Goal: Task Accomplishment & Management: Use online tool/utility

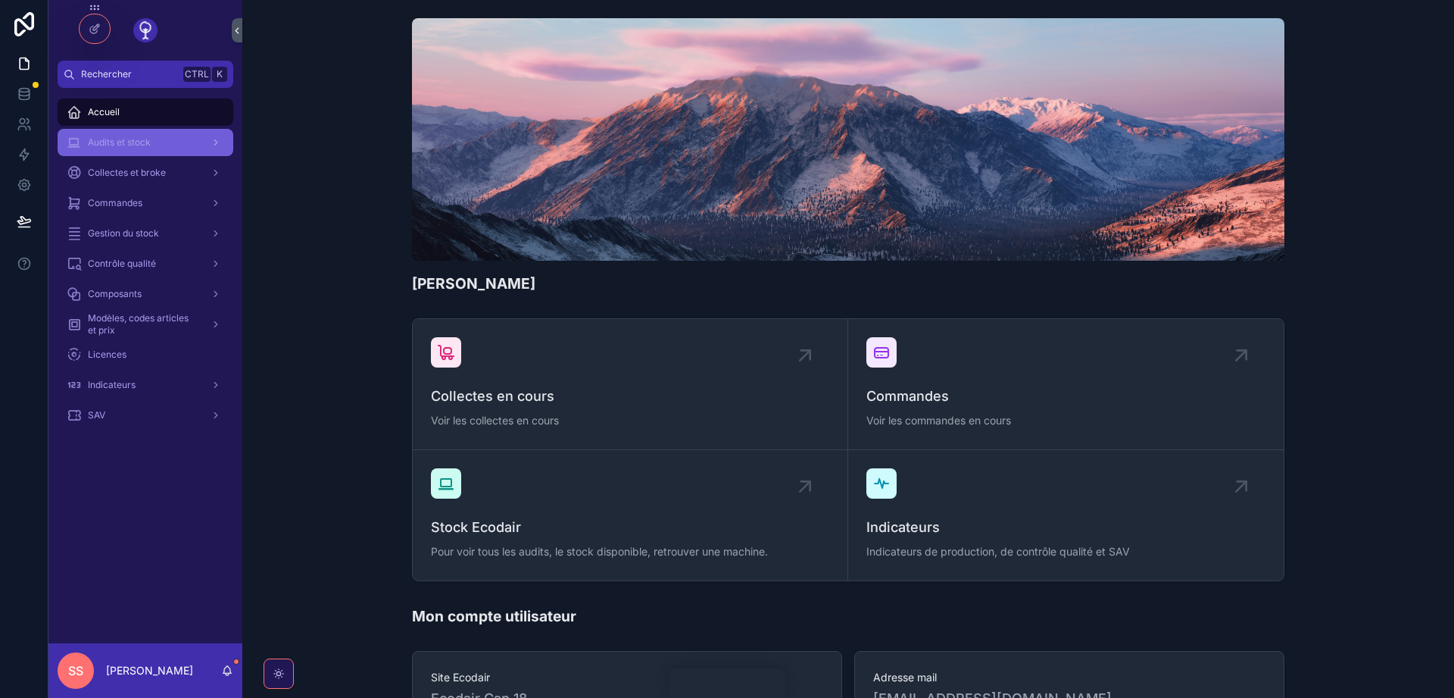
click at [117, 132] on div "Audits et stock" at bounding box center [146, 142] width 158 height 24
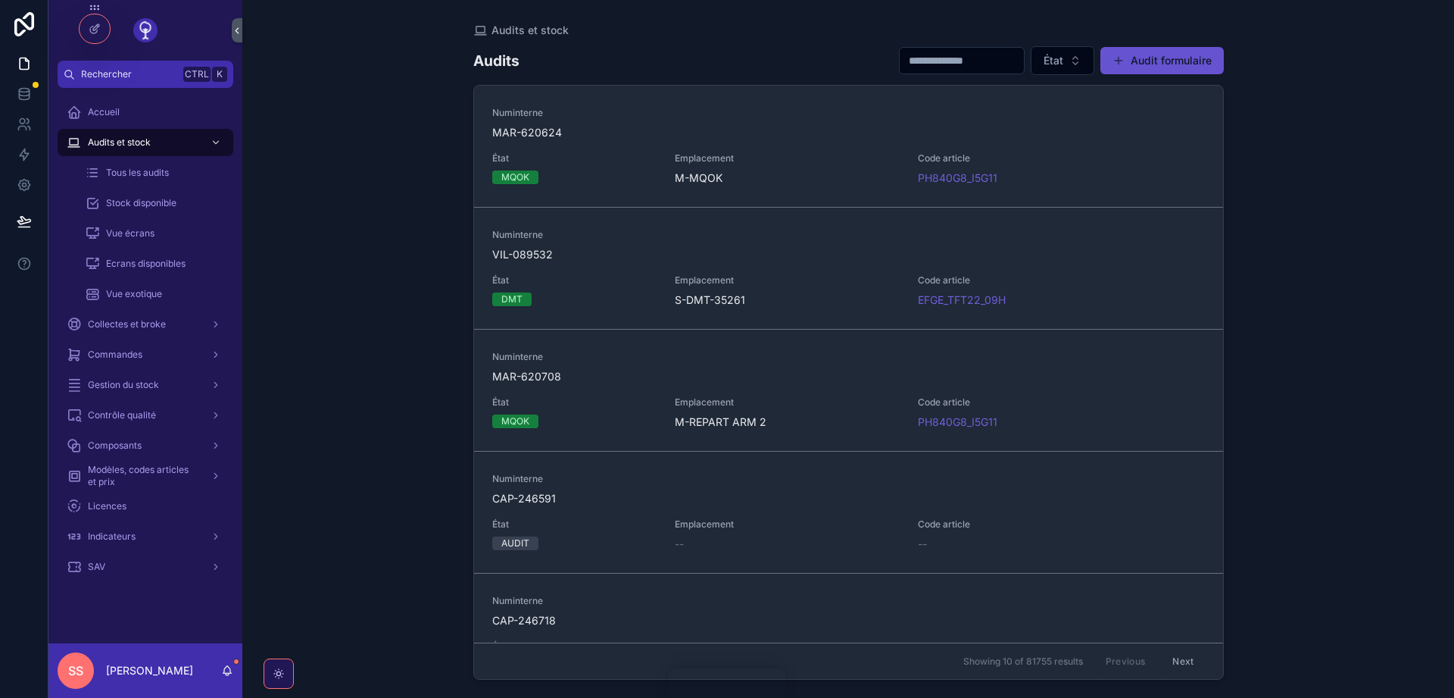
click at [931, 55] on input "scrollable content" at bounding box center [962, 60] width 124 height 21
paste input "**********"
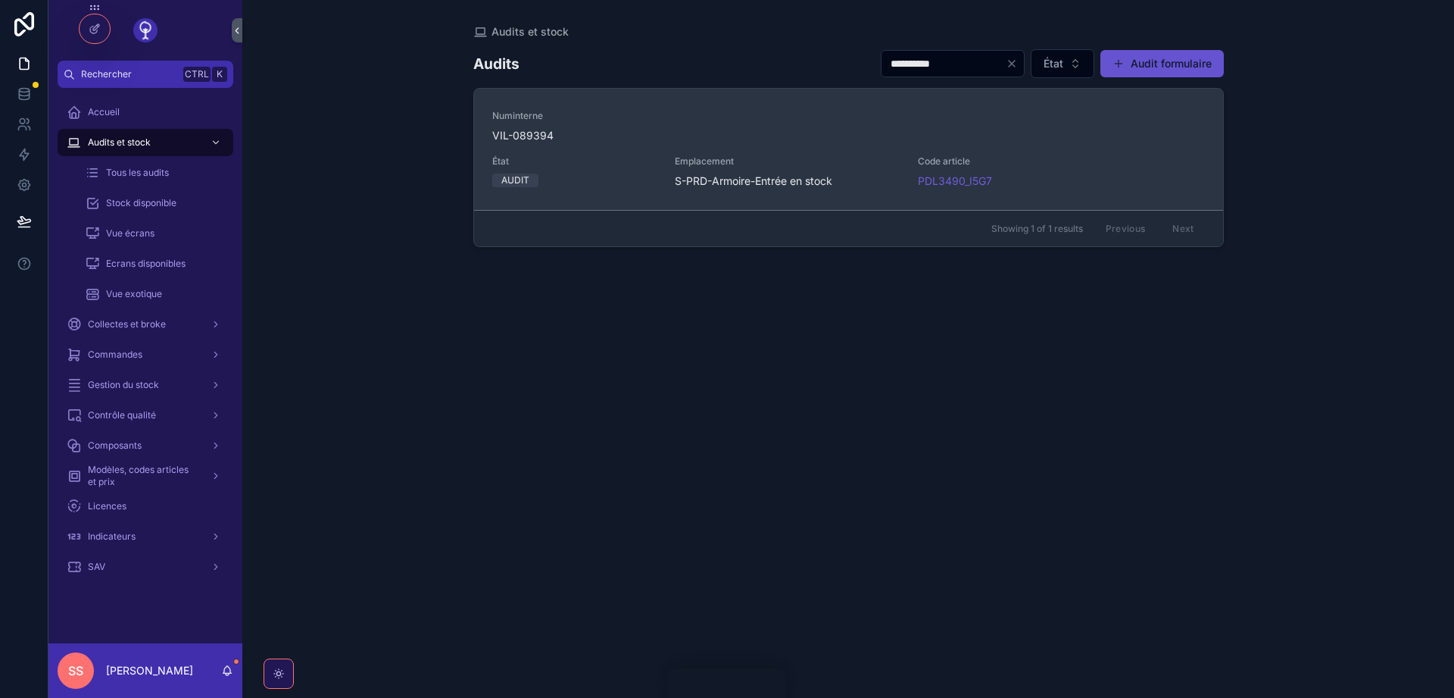
click at [535, 139] on span "VIL-089394" at bounding box center [848, 135] width 713 height 15
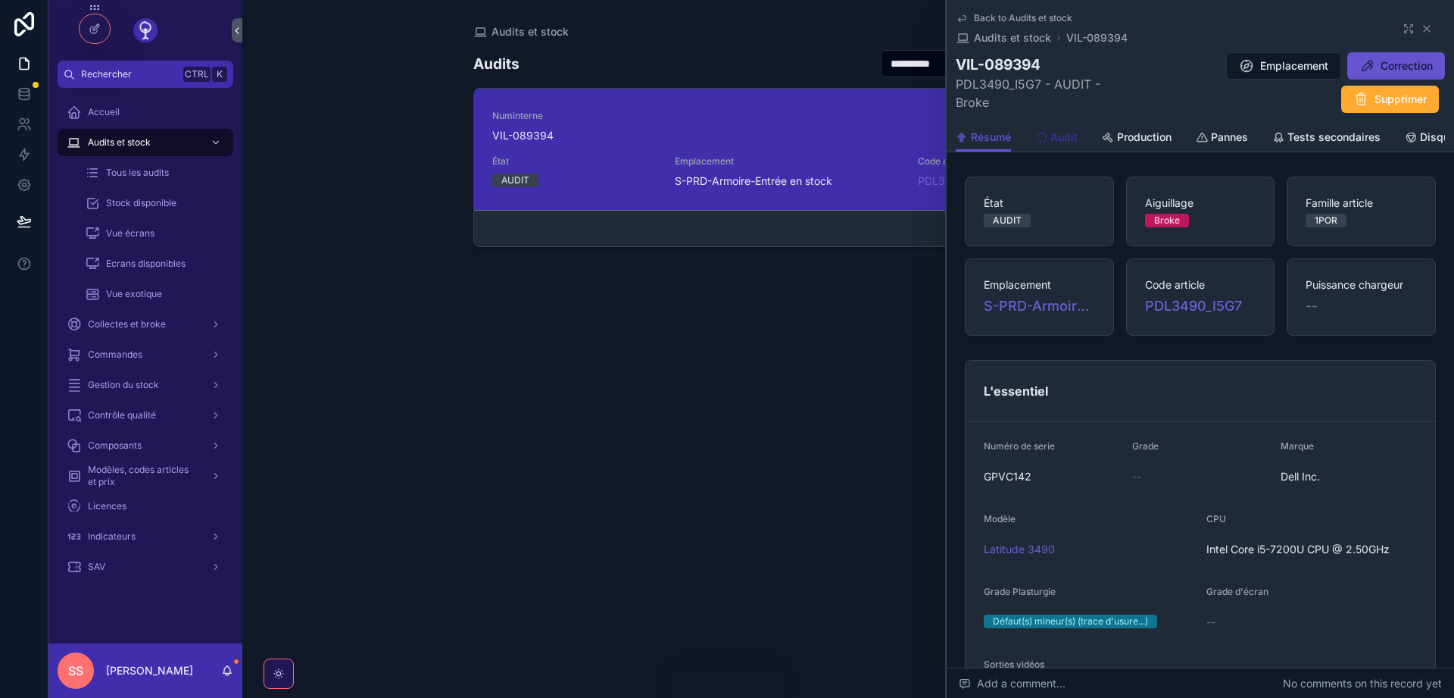
click at [1055, 138] on span "Audit" at bounding box center [1063, 137] width 27 height 15
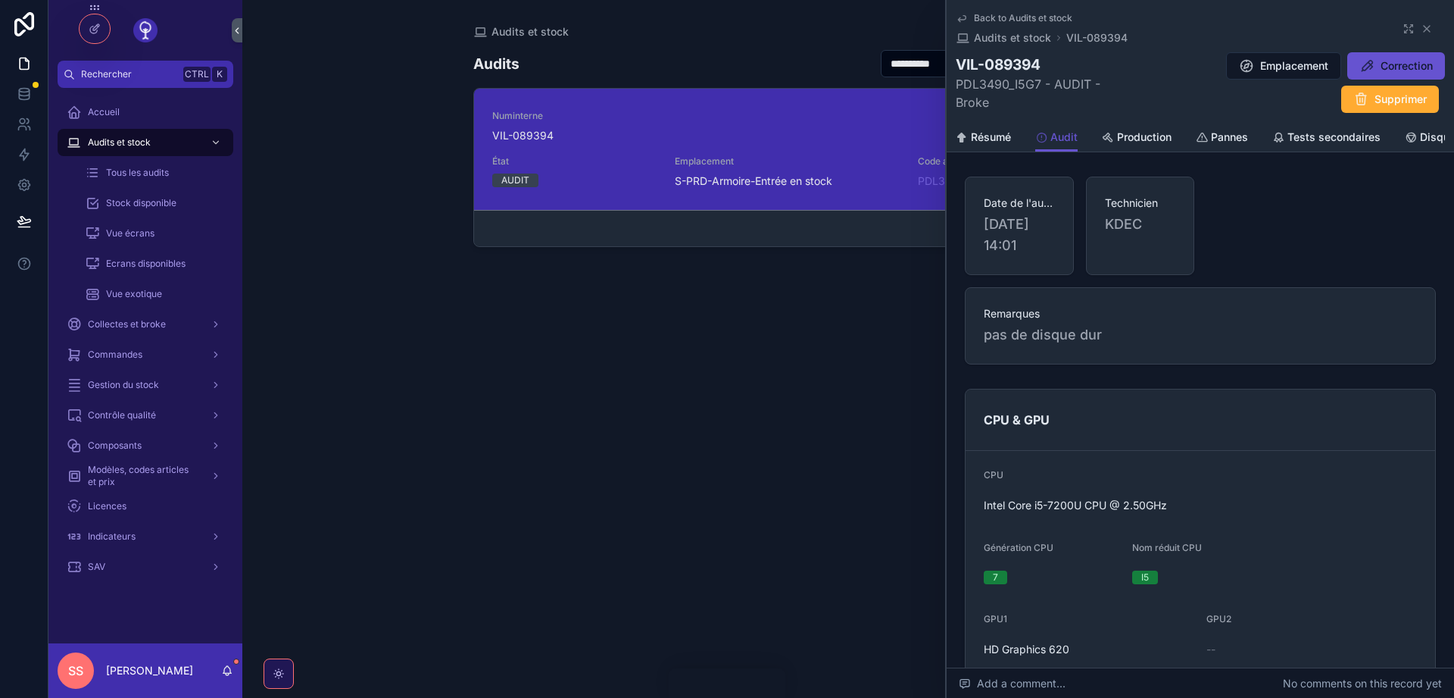
drag, startPoint x: 916, startPoint y: 61, endPoint x: 769, endPoint y: 65, distance: 147.8
click at [882, 65] on input "**********" at bounding box center [944, 63] width 124 height 21
paste input "scrollable content"
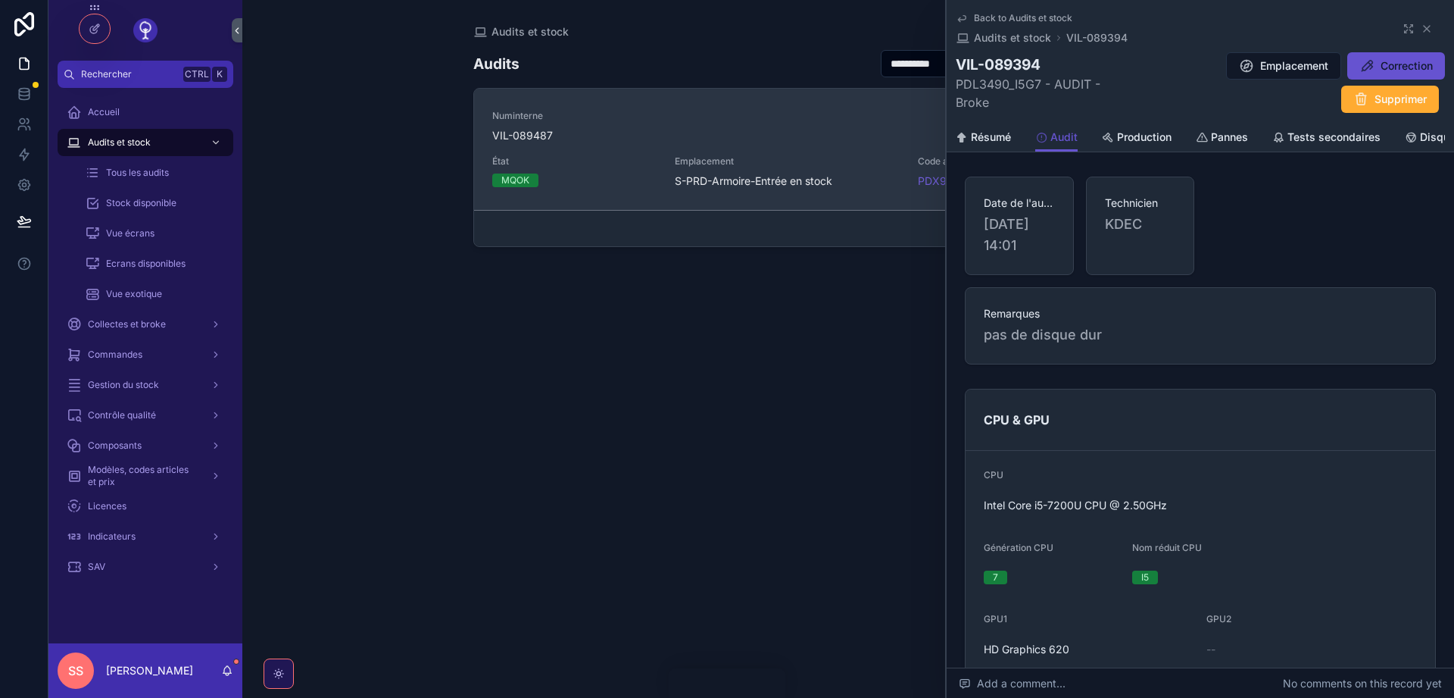
type input "**********"
click at [520, 139] on span "VIL-089487" at bounding box center [848, 135] width 713 height 15
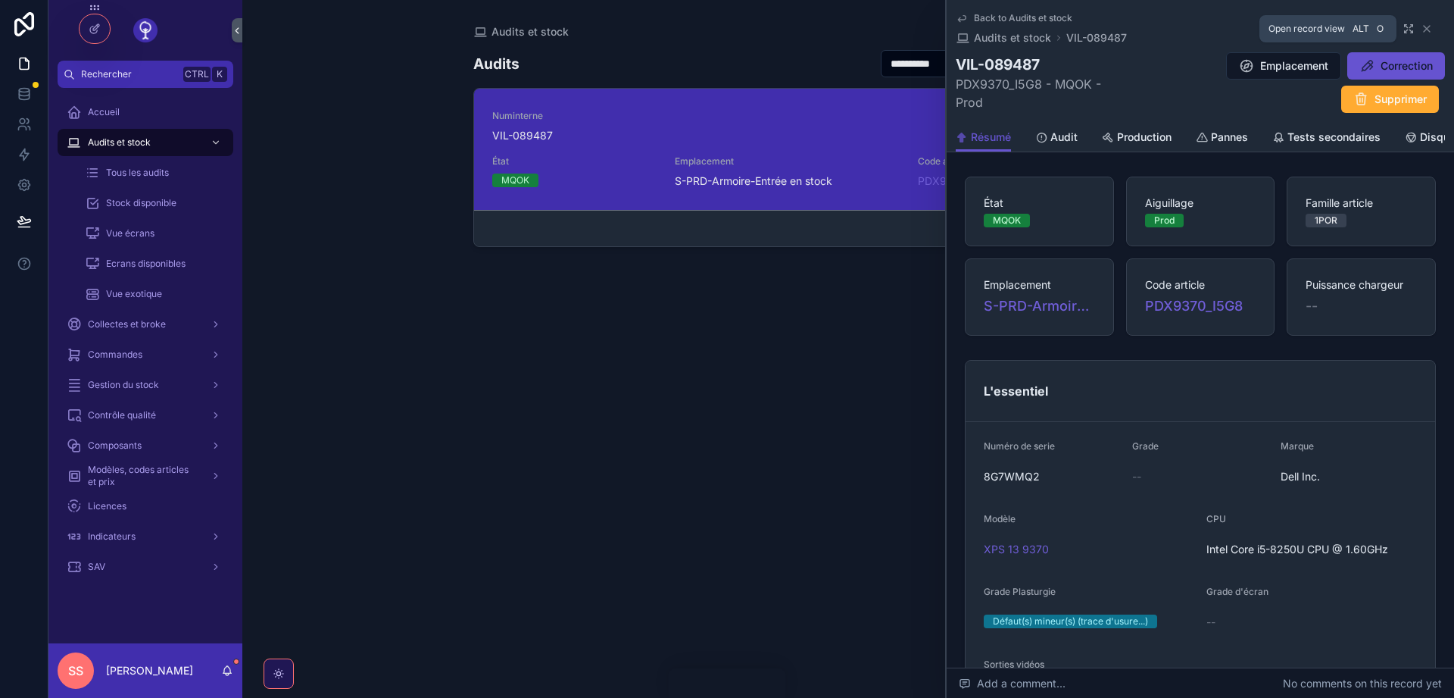
click at [1405, 30] on icon "scrollable content" at bounding box center [1409, 29] width 12 height 12
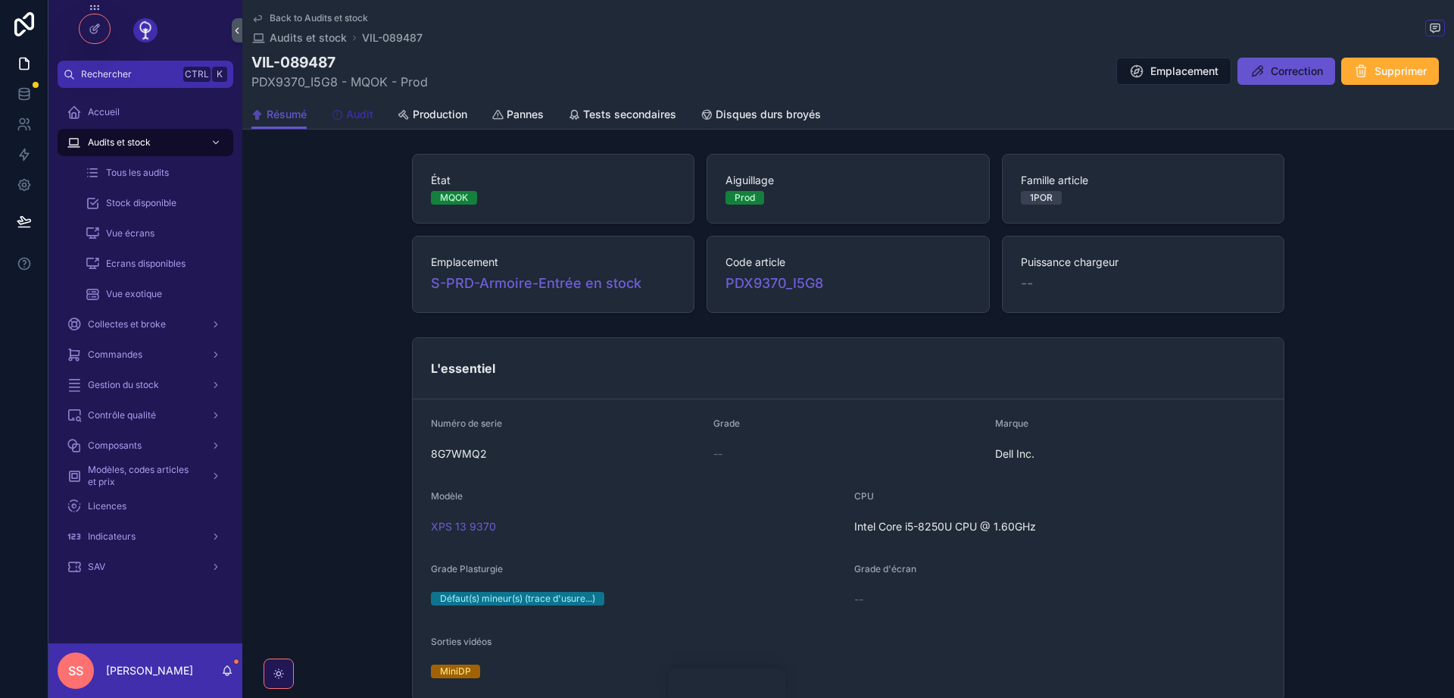
click at [364, 120] on span "Audit" at bounding box center [359, 114] width 27 height 15
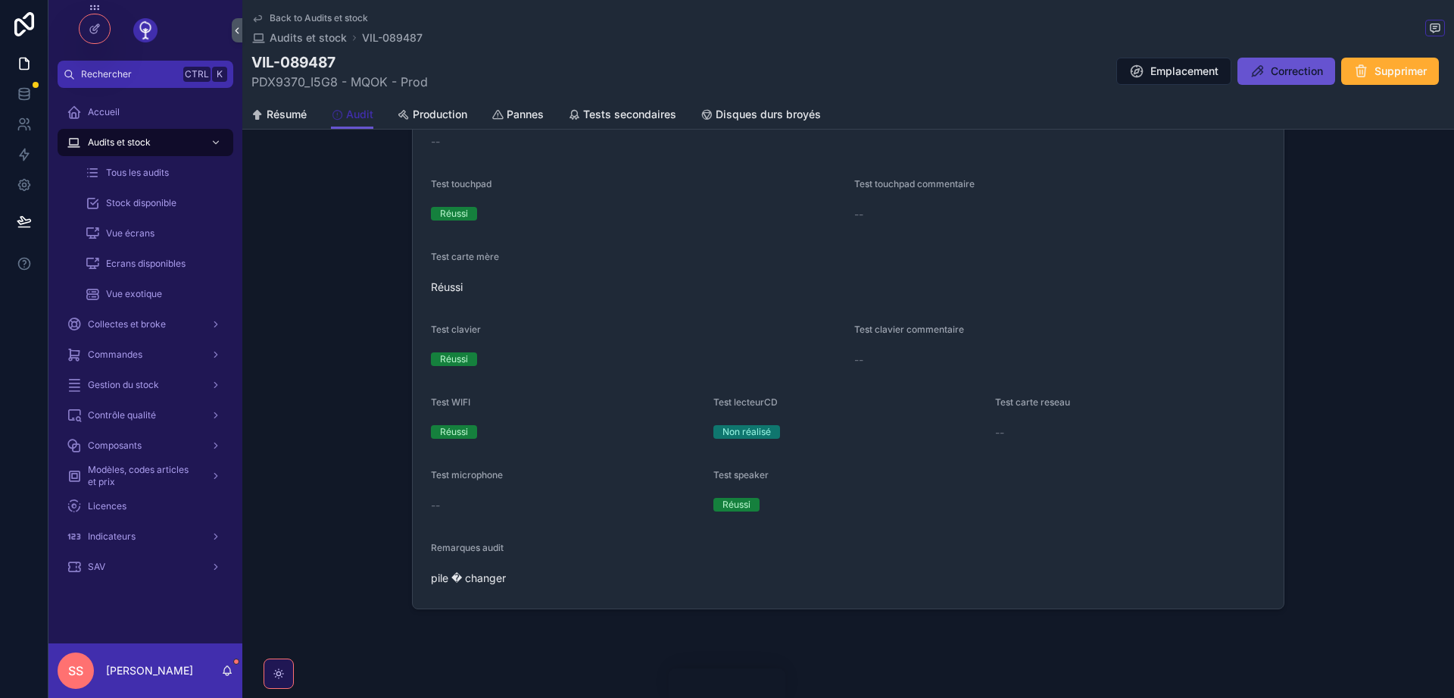
scroll to position [2986, 0]
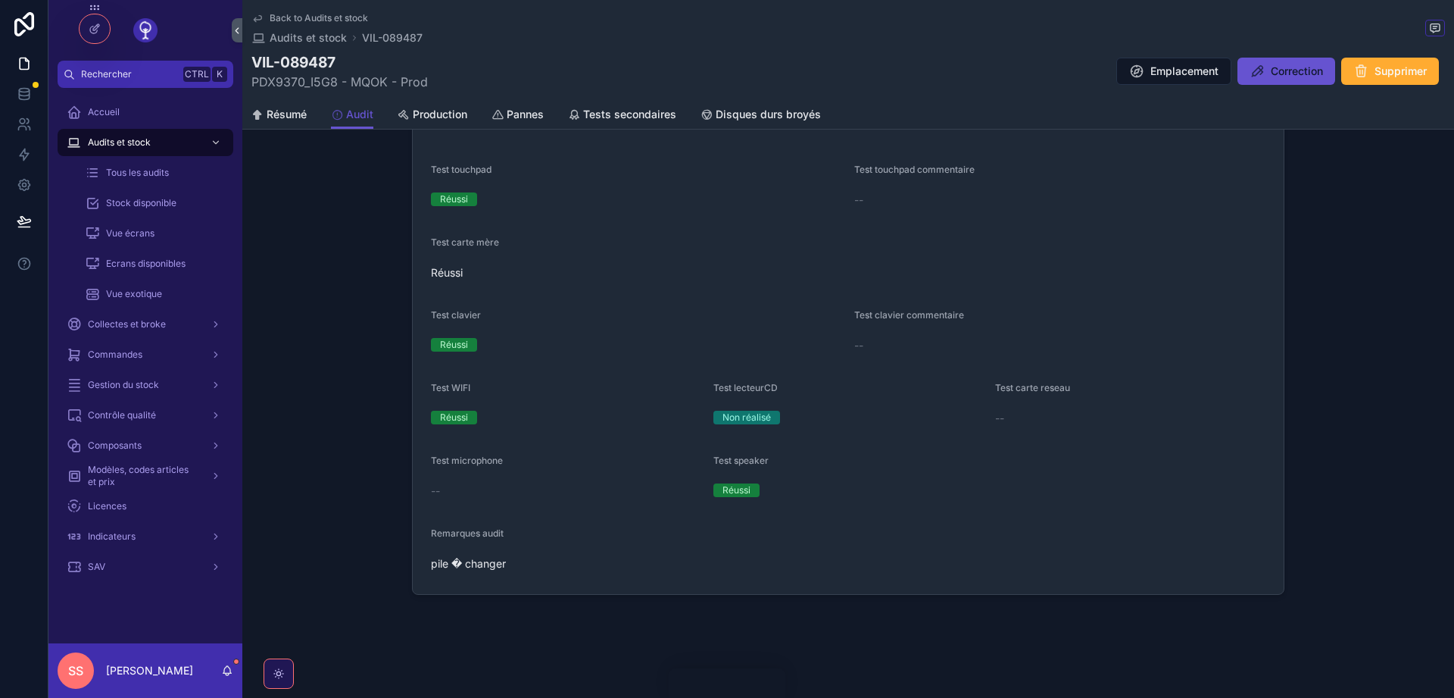
click at [289, 18] on span "Back to Audits et stock" at bounding box center [319, 18] width 98 height 12
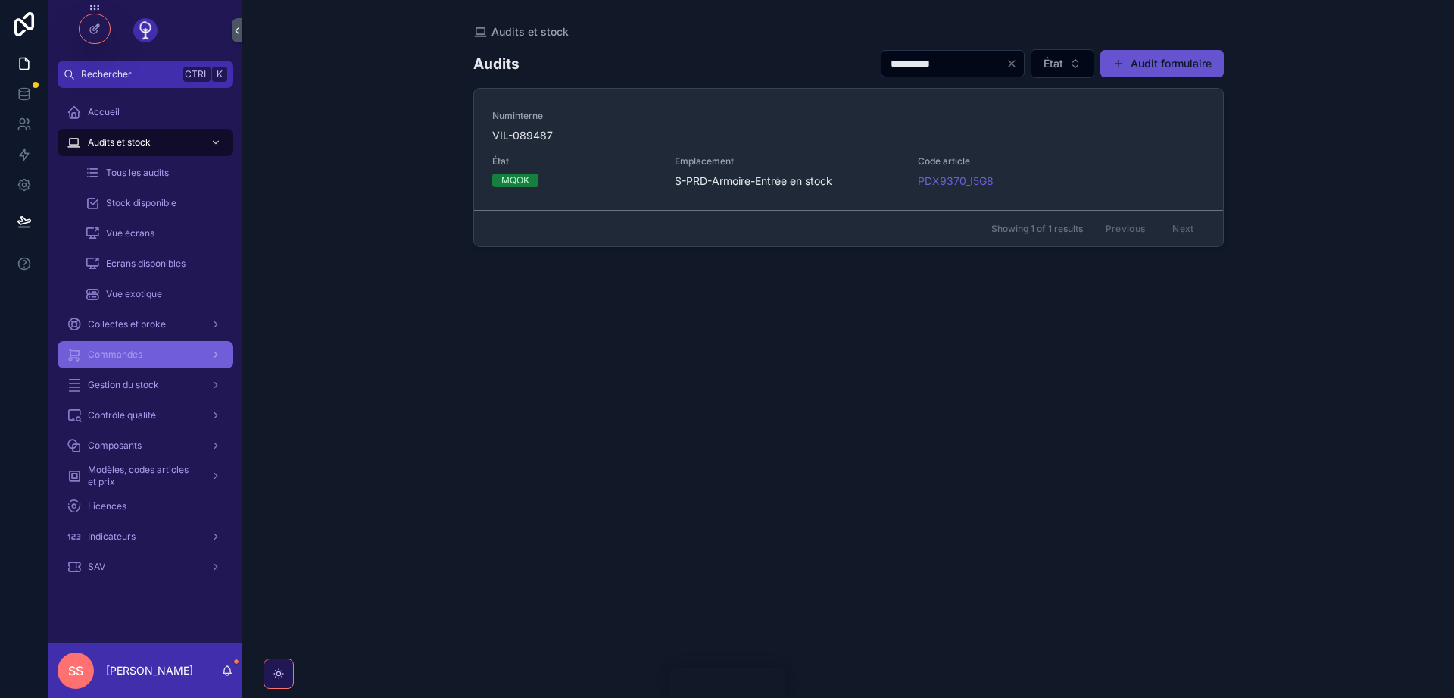
click at [139, 359] on span "Commandes" at bounding box center [115, 354] width 55 height 12
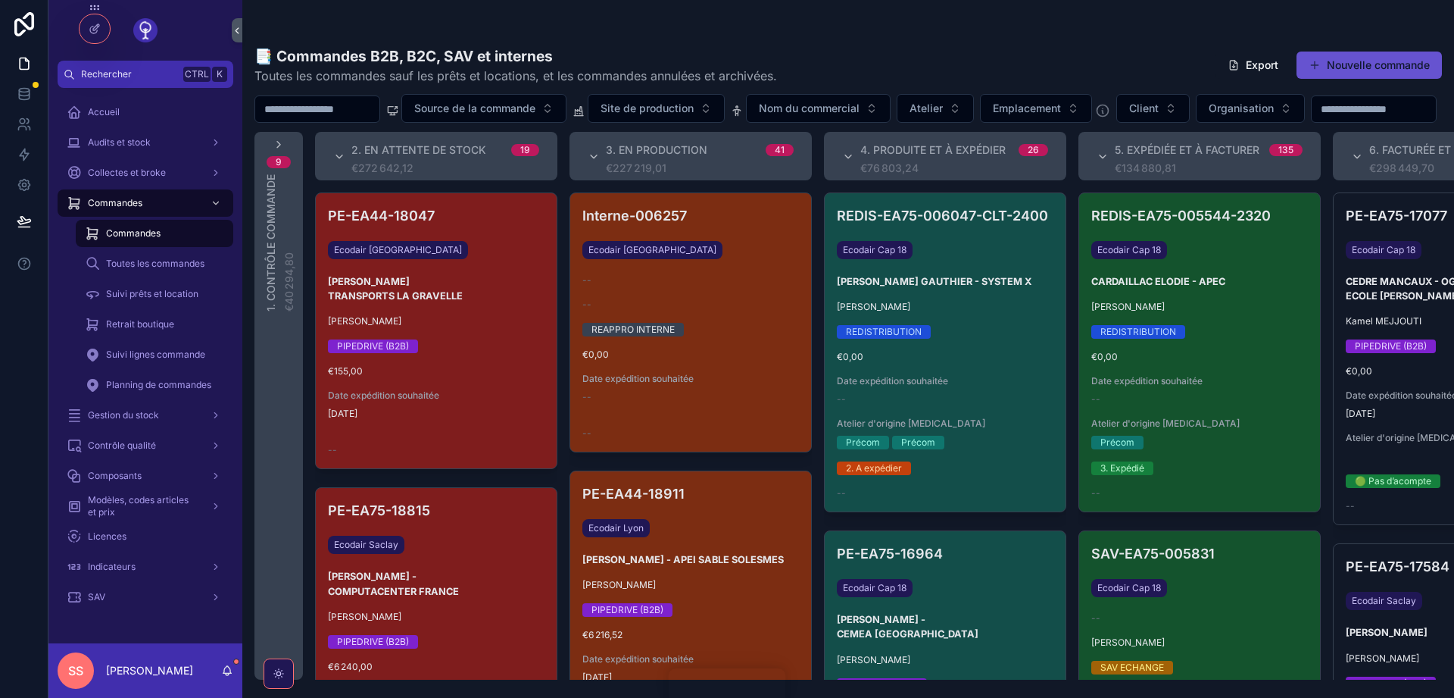
click at [307, 110] on input "scrollable content" at bounding box center [317, 108] width 124 height 21
click at [277, 111] on input "scrollable content" at bounding box center [317, 108] width 124 height 21
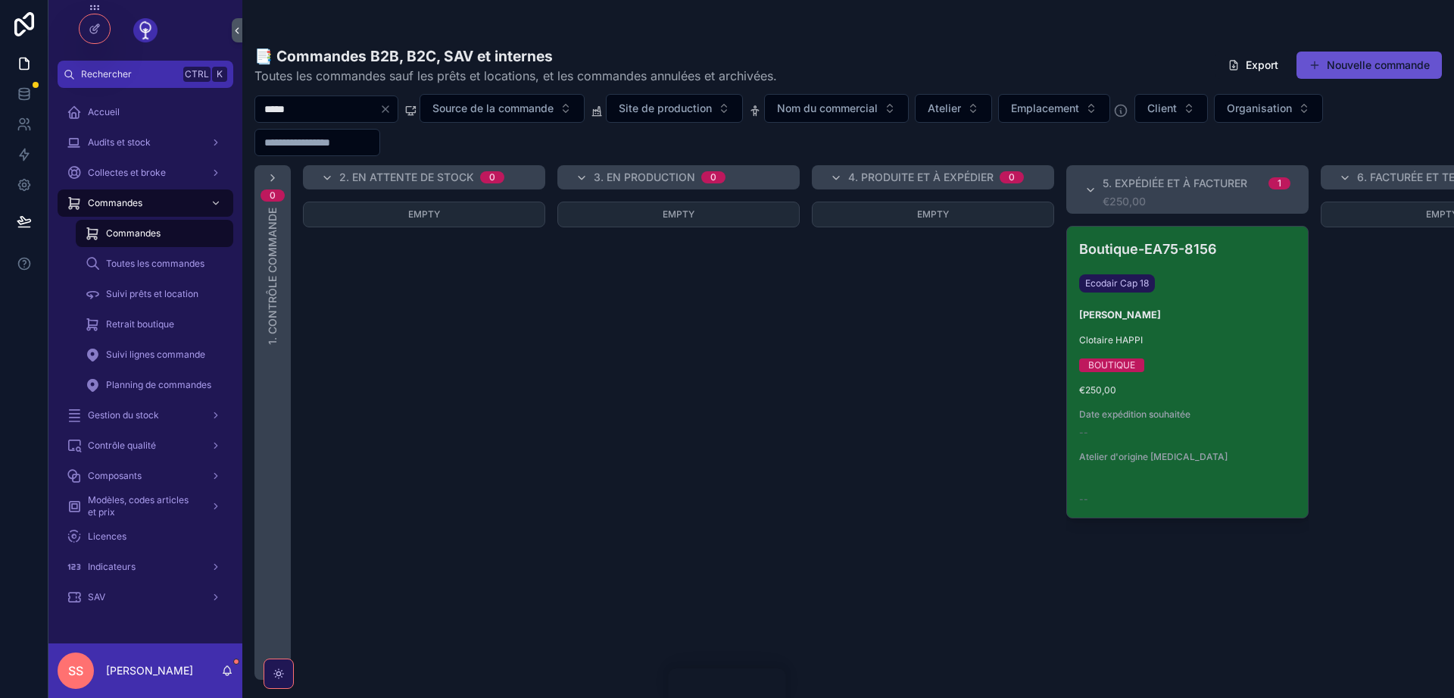
type input "*****"
click at [1222, 344] on div "Clotaire HAPPI" at bounding box center [1187, 340] width 217 height 12
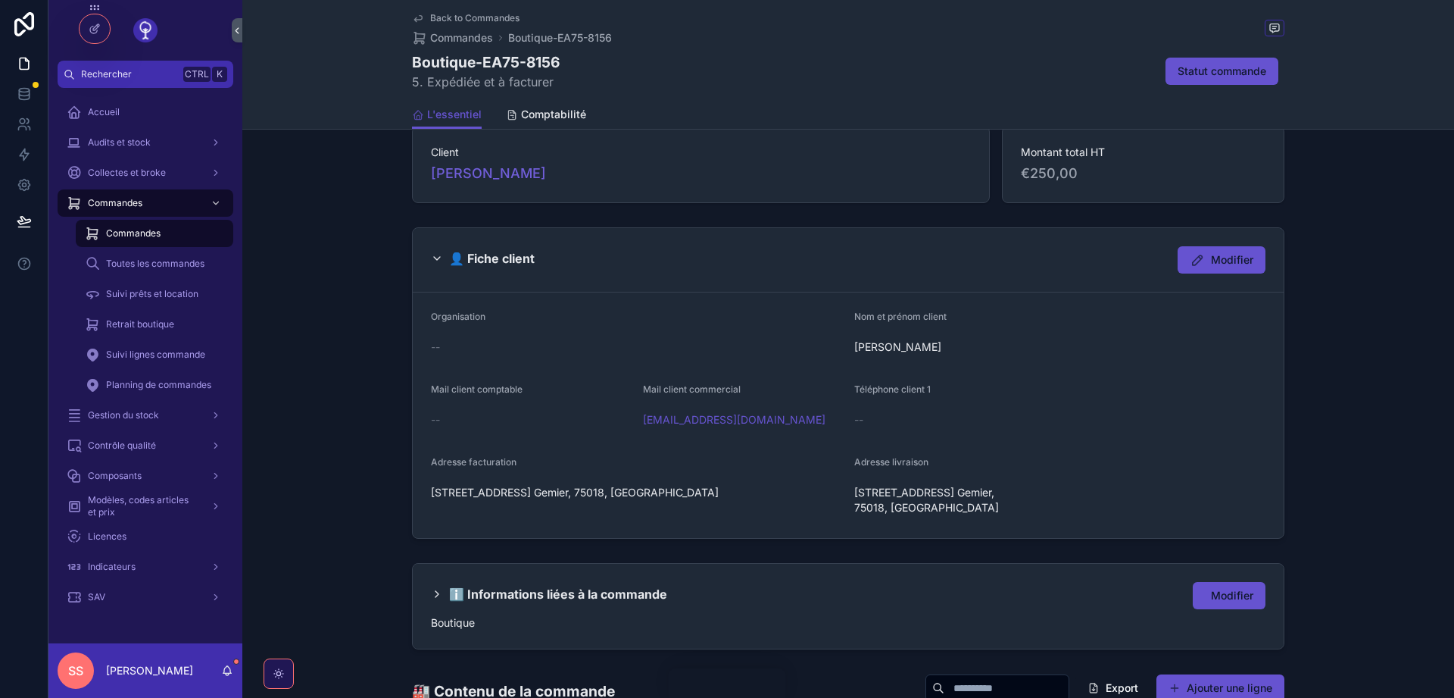
scroll to position [273, 0]
drag, startPoint x: 641, startPoint y: 420, endPoint x: 692, endPoint y: 422, distance: 51.5
click at [692, 422] on form "Organisation -- Nom et prénom client DAVID CERIL Mail client comptable -- Mail …" at bounding box center [848, 414] width 871 height 245
click at [751, 419] on div "cerilddp@gmail.com" at bounding box center [743, 418] width 200 height 15
drag, startPoint x: 751, startPoint y: 419, endPoint x: 645, endPoint y: 417, distance: 106.8
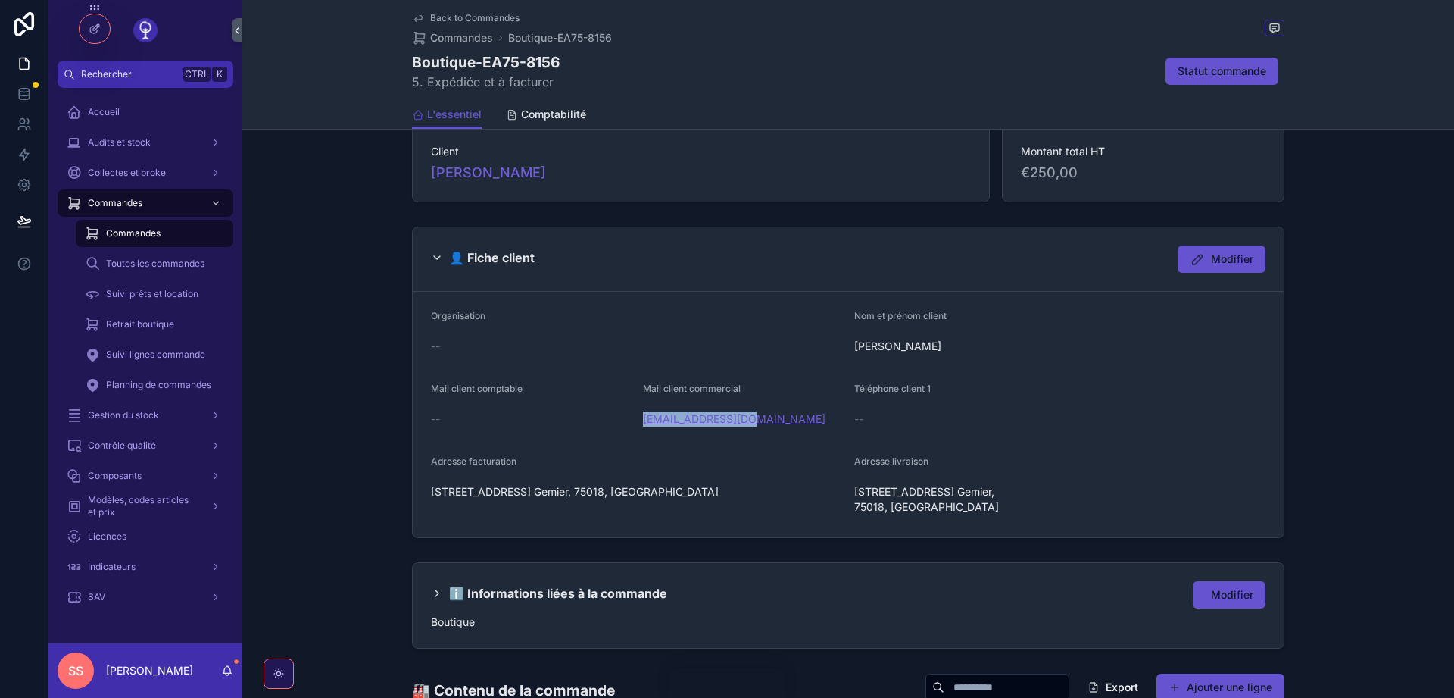
click at [645, 417] on div "cerilddp@gmail.com" at bounding box center [743, 418] width 200 height 15
copy link "cerilddp@gmail.com"
drag, startPoint x: 578, startPoint y: 494, endPoint x: 432, endPoint y: 494, distance: 146.2
click at [432, 494] on span "1 rue F. Gemier, 75018, PARIS" at bounding box center [636, 491] width 411 height 15
copy span "1 rue F. Gemier, 75018, PARIS"
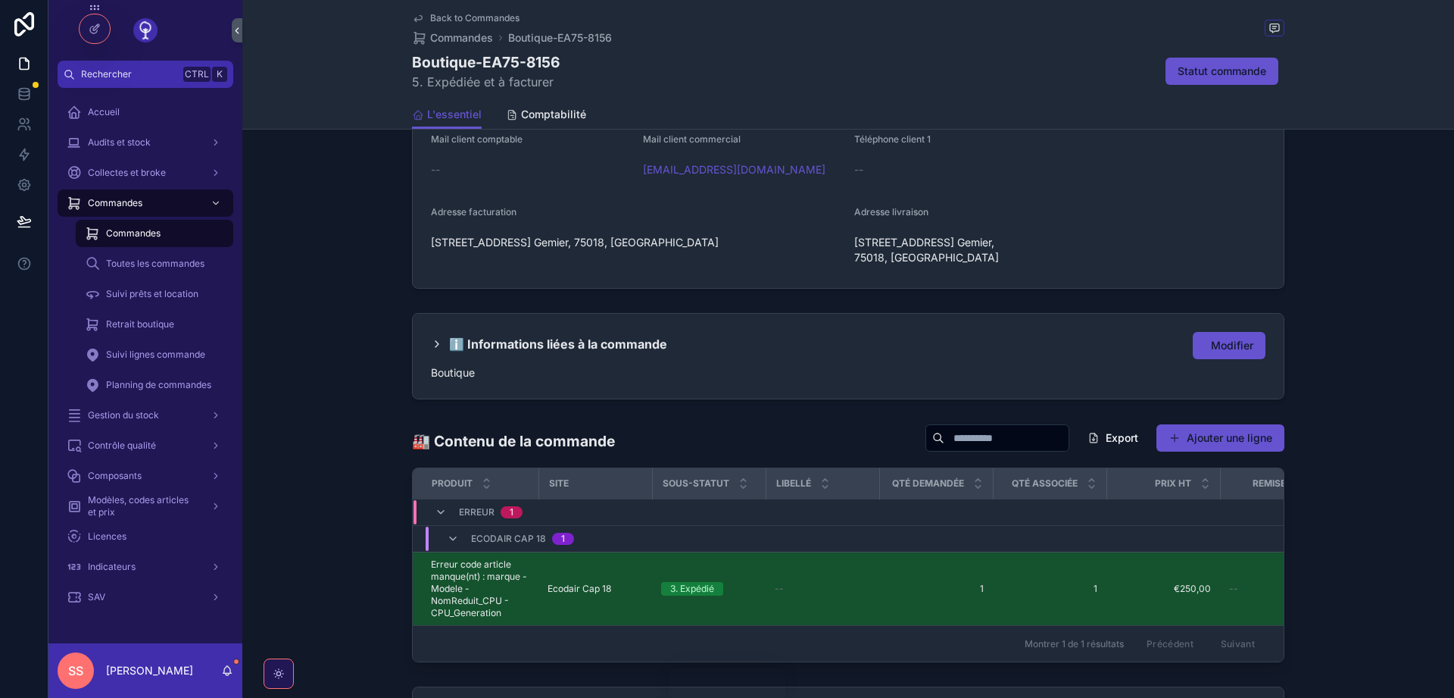
scroll to position [818, 0]
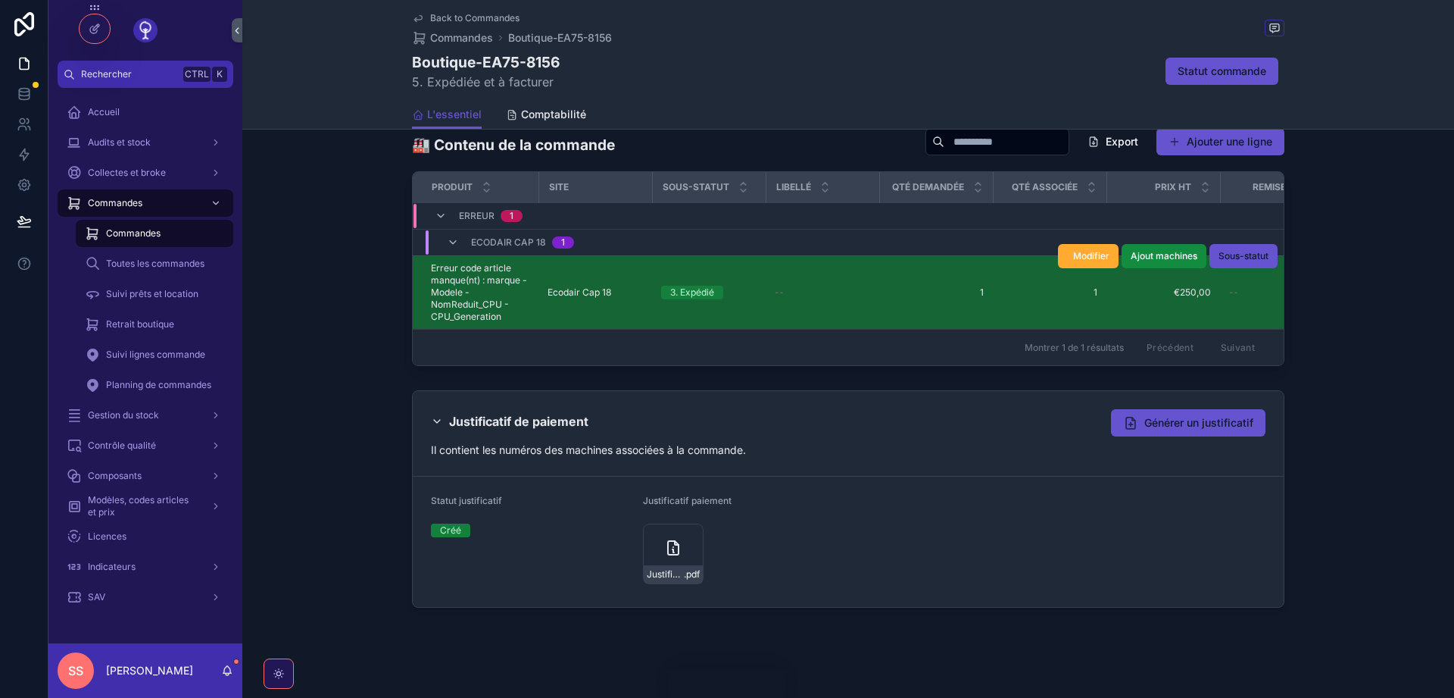
click at [457, 274] on span "Erreur code article manque(nt) : marque - Modele - NomReduit_CPU - CPU_Generati…" at bounding box center [480, 292] width 98 height 61
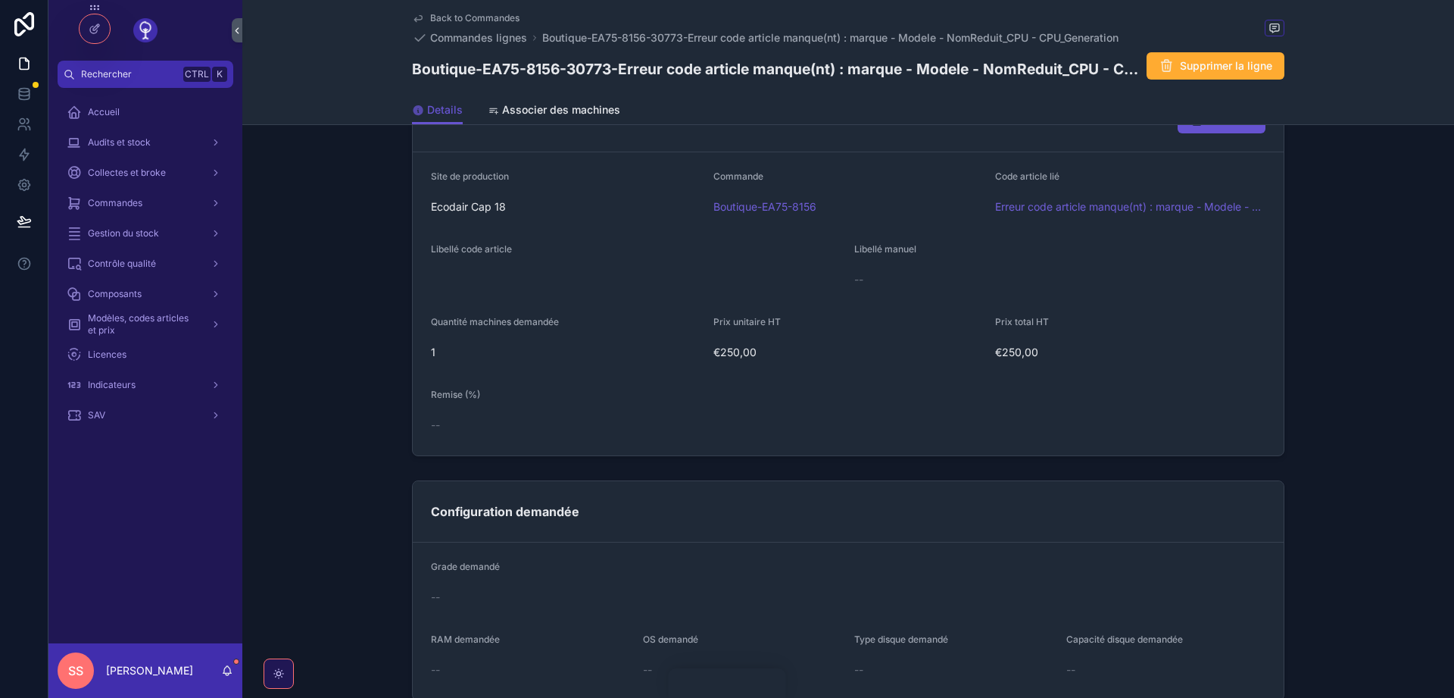
scroll to position [454, 0]
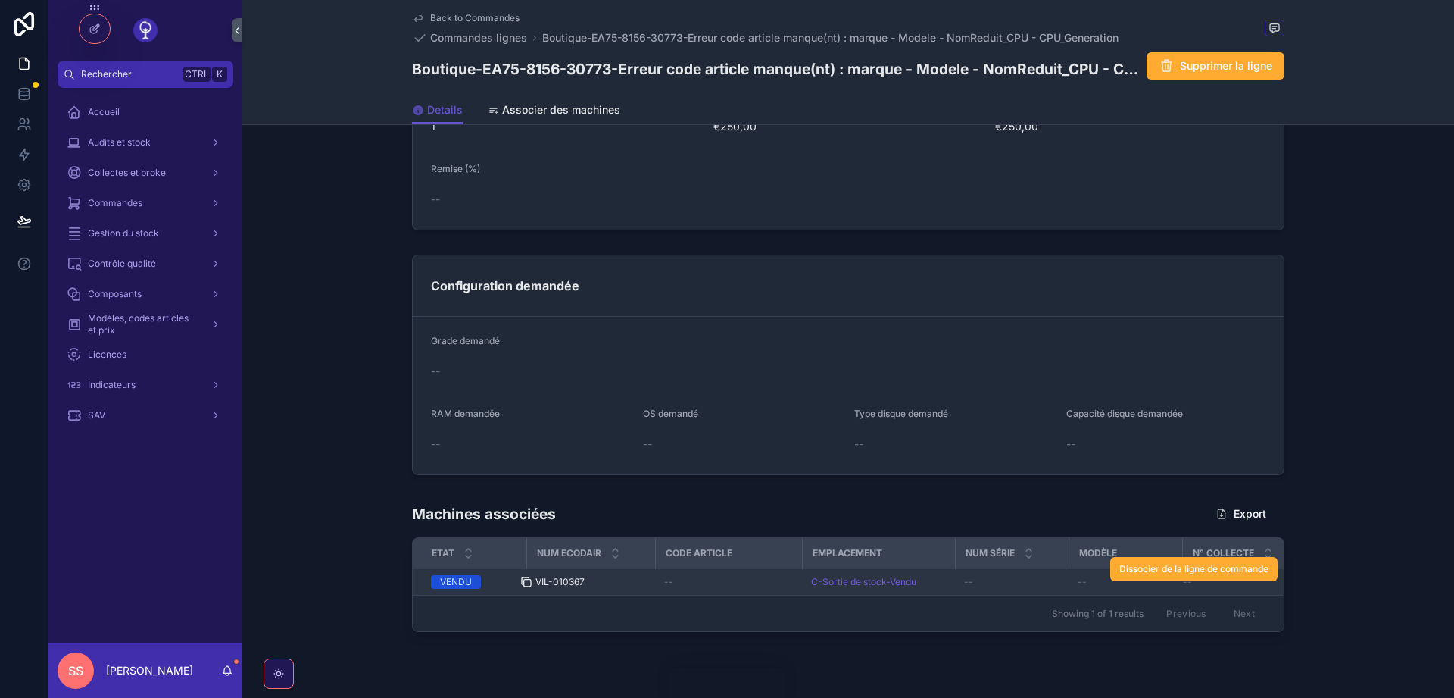
click at [526, 583] on icon "scrollable content" at bounding box center [526, 582] width 12 height 12
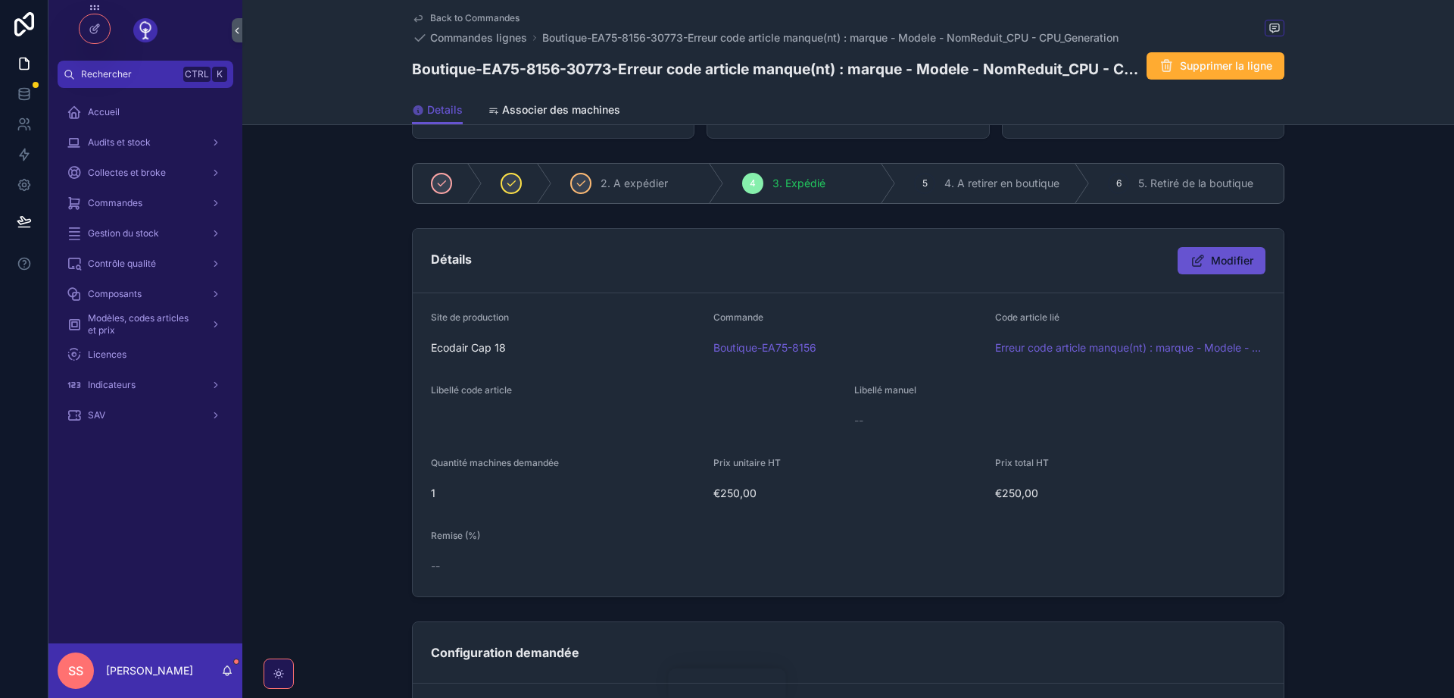
scroll to position [0, 0]
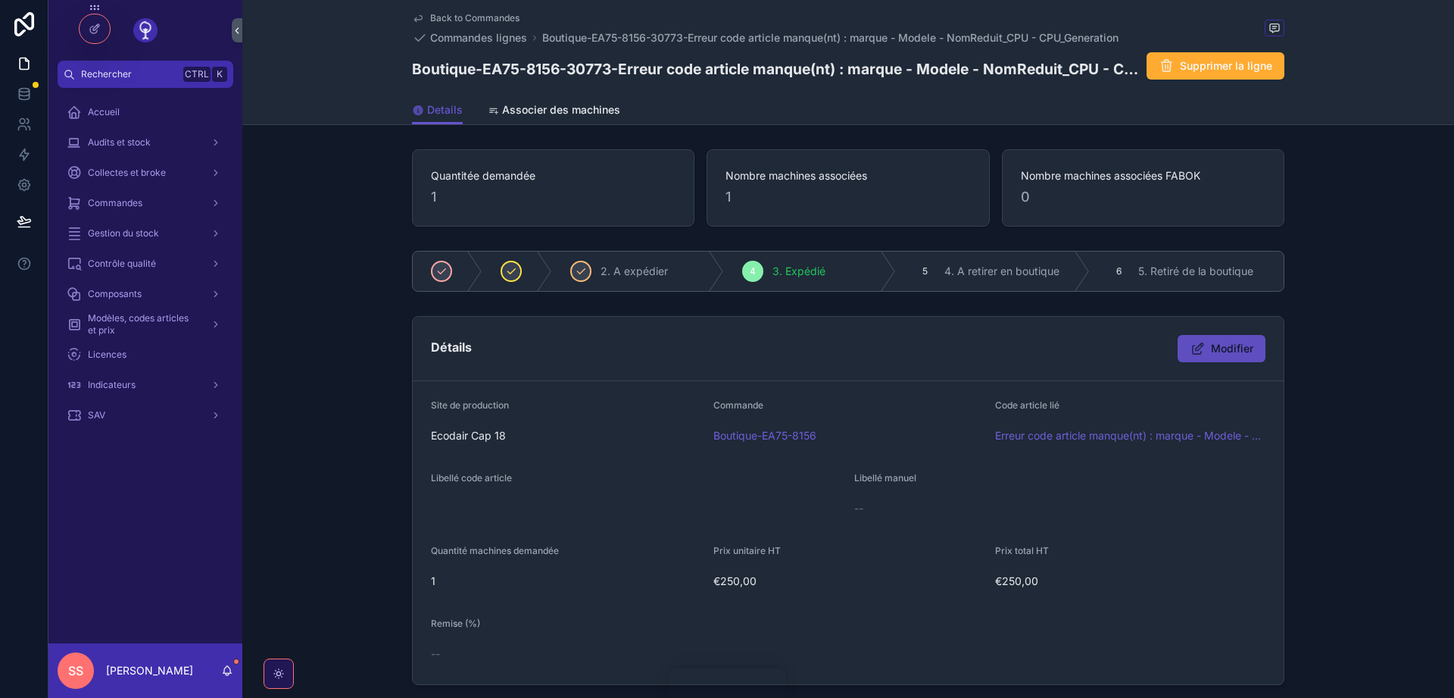
click at [1209, 352] on button "Modifier" at bounding box center [1222, 348] width 88 height 27
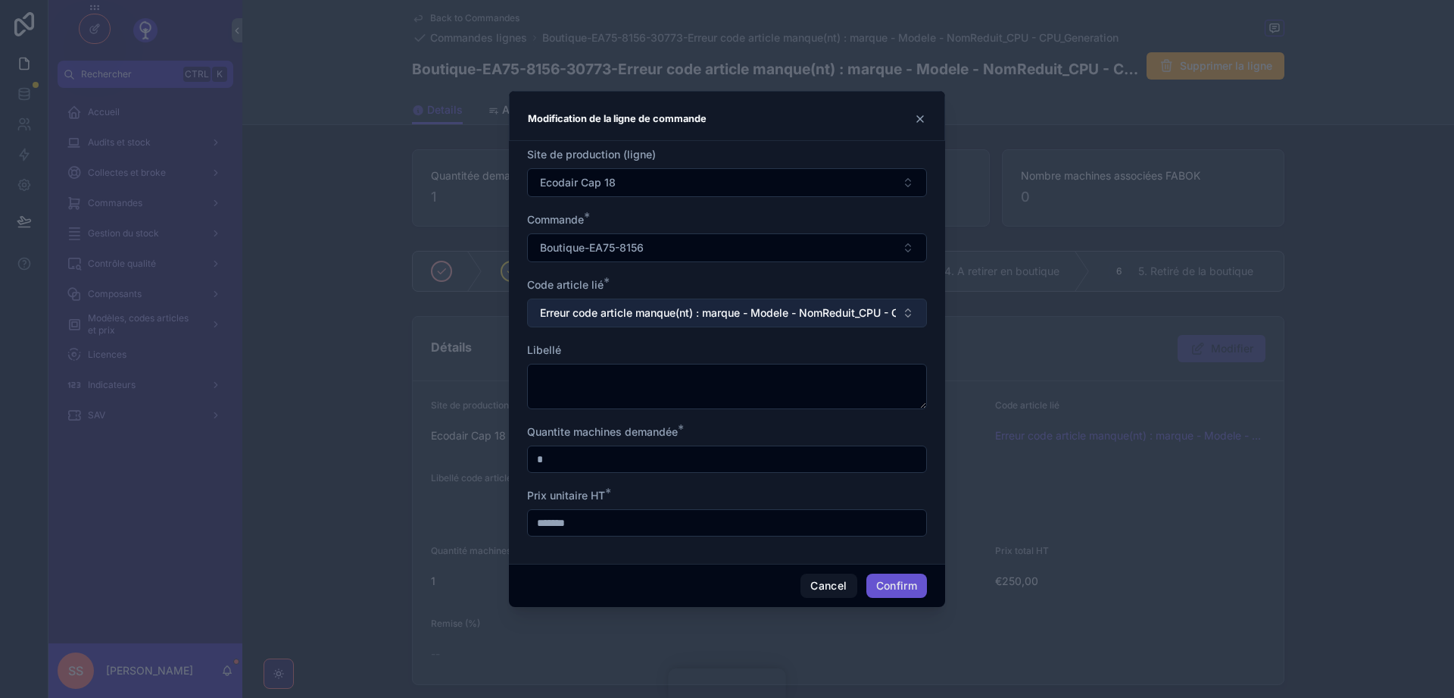
click at [579, 311] on span "Erreur code article manque(nt) : marque - Modele - NomReduit_CPU - CPU_Generati…" at bounding box center [718, 312] width 356 height 15
type input "*"
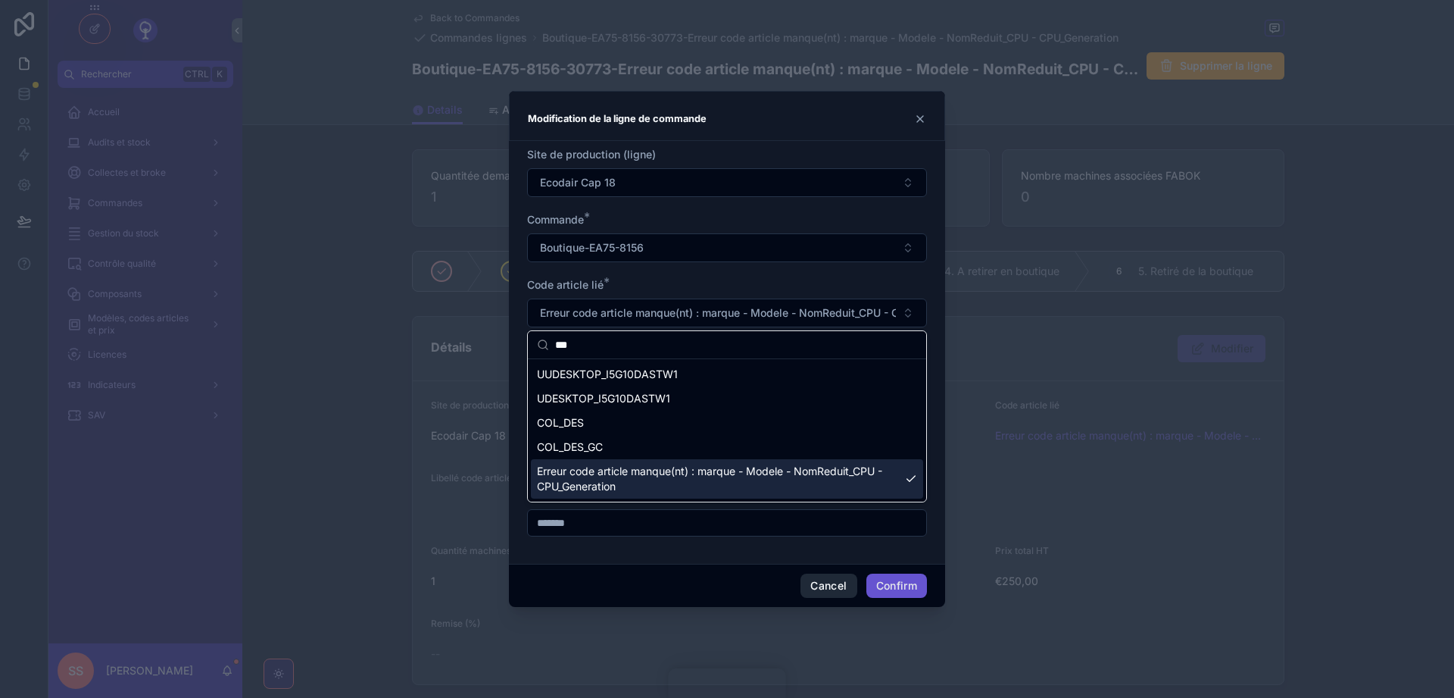
type input "***"
click at [817, 576] on button "Cancel" at bounding box center [829, 585] width 56 height 24
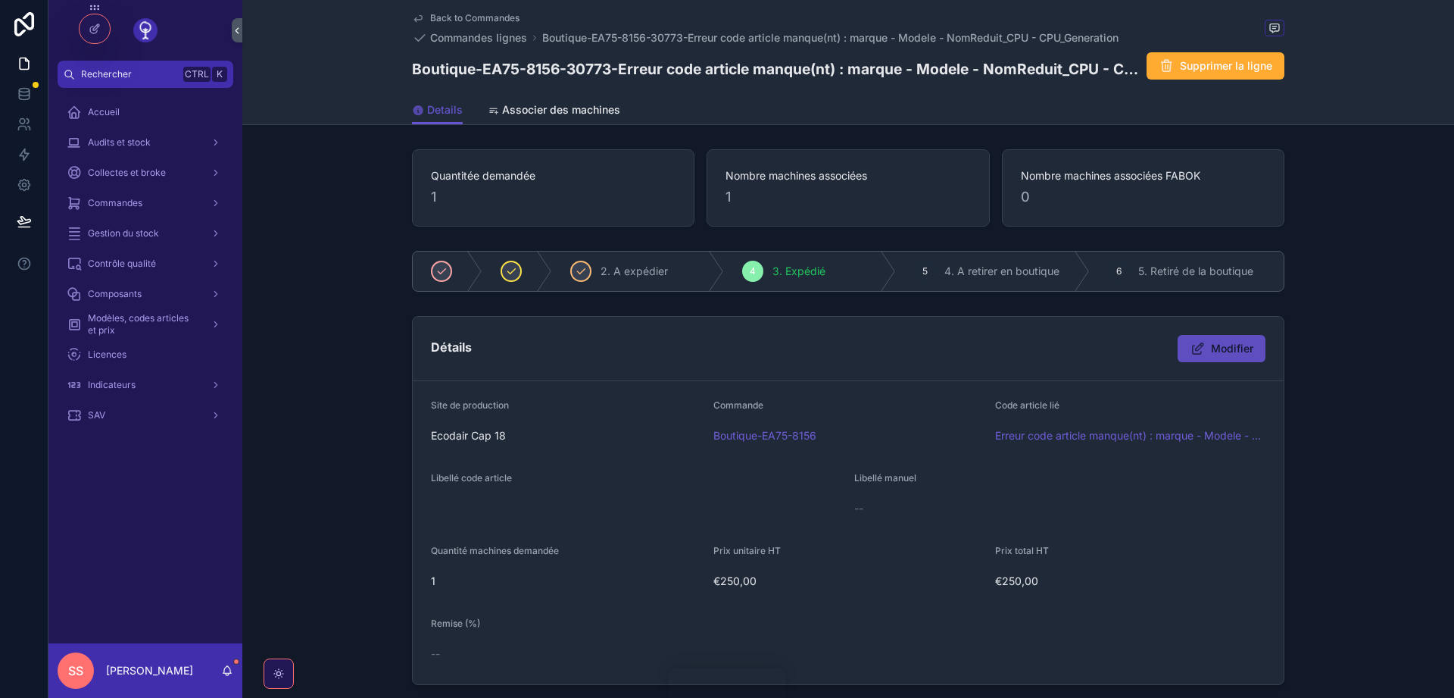
click at [1236, 344] on span "Modifier" at bounding box center [1232, 348] width 42 height 15
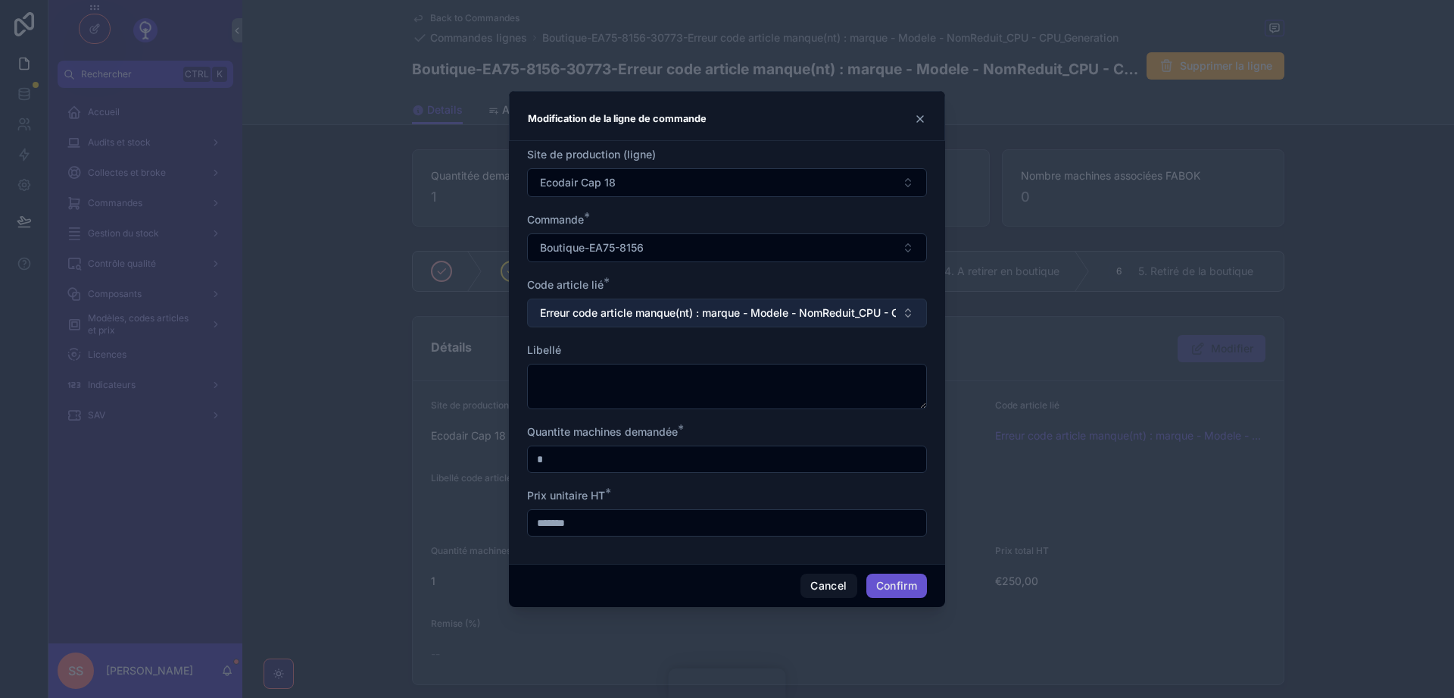
click at [651, 318] on span "Erreur code article manque(nt) : marque - Modele - NomReduit_CPU - CPU_Generati…" at bounding box center [718, 312] width 356 height 15
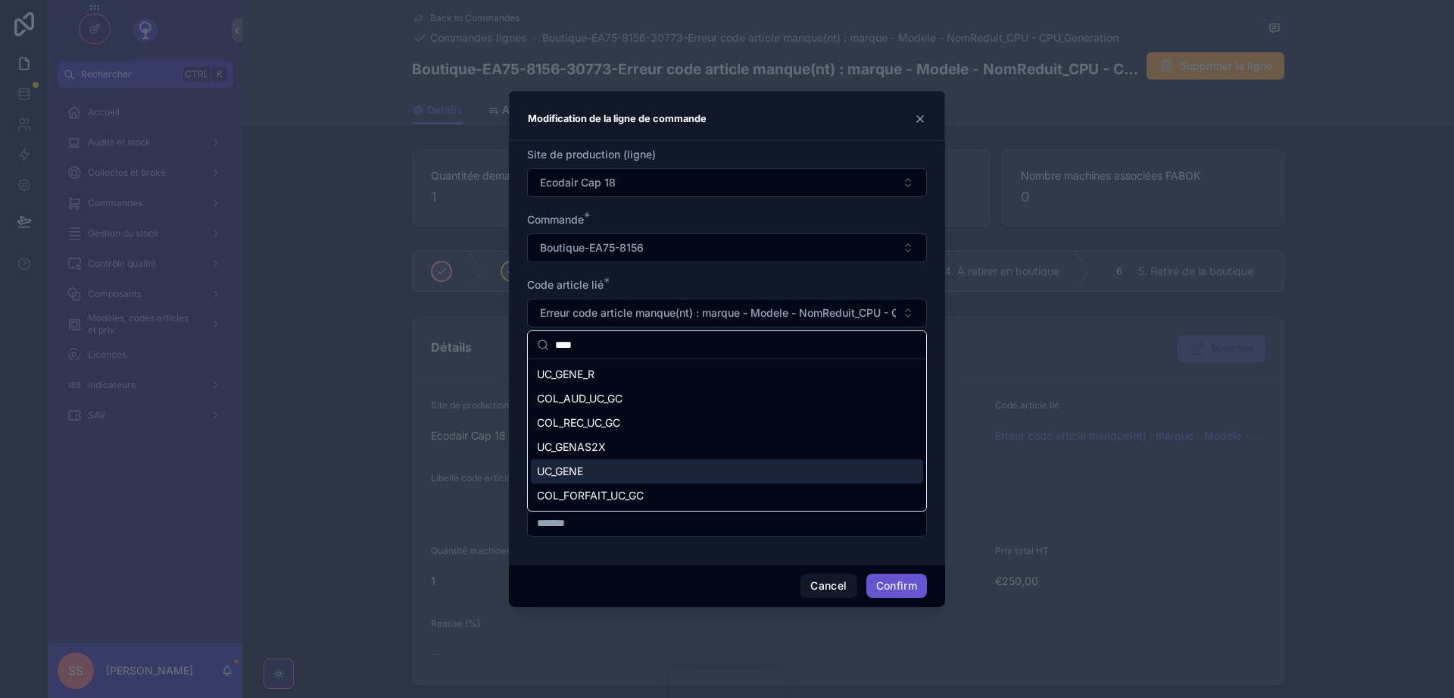
type input "****"
click at [554, 471] on span "UC_GENE" at bounding box center [560, 471] width 46 height 15
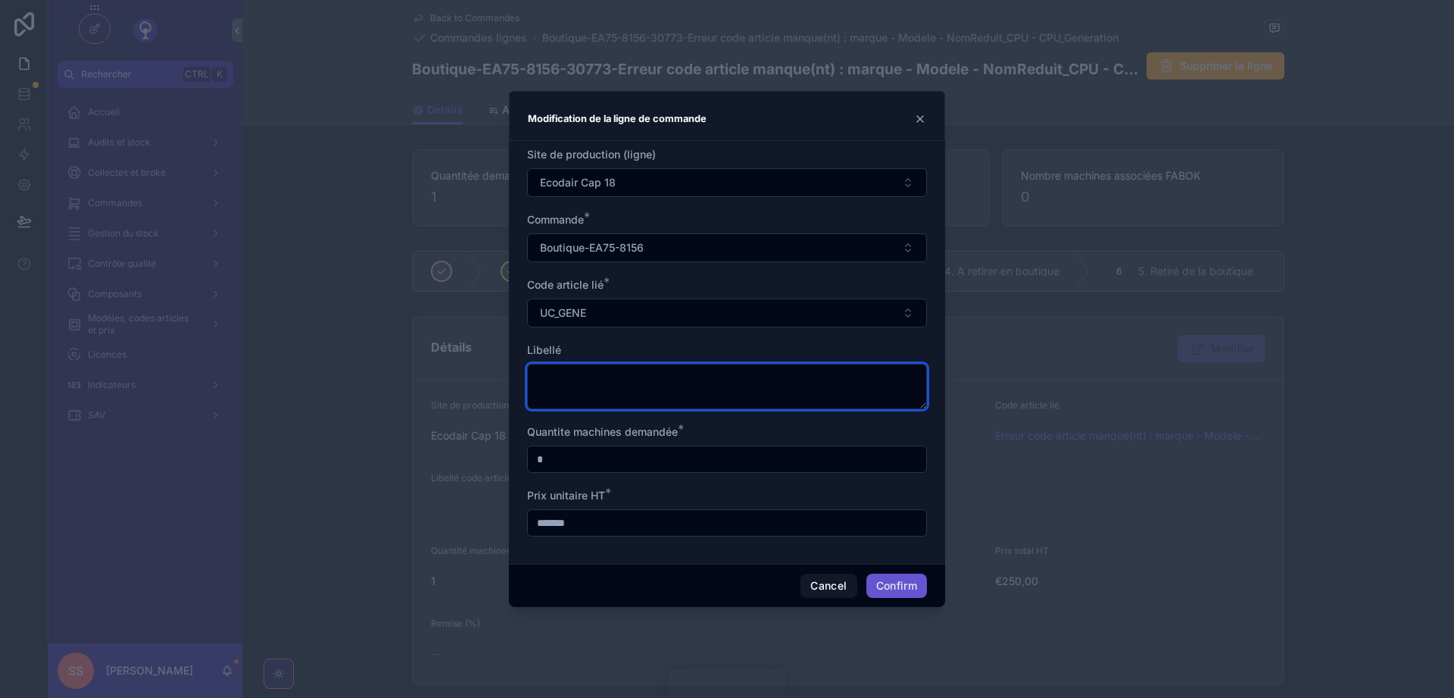
click at [552, 376] on textarea at bounding box center [727, 386] width 400 height 45
type textarea "*"
type textarea "**********"
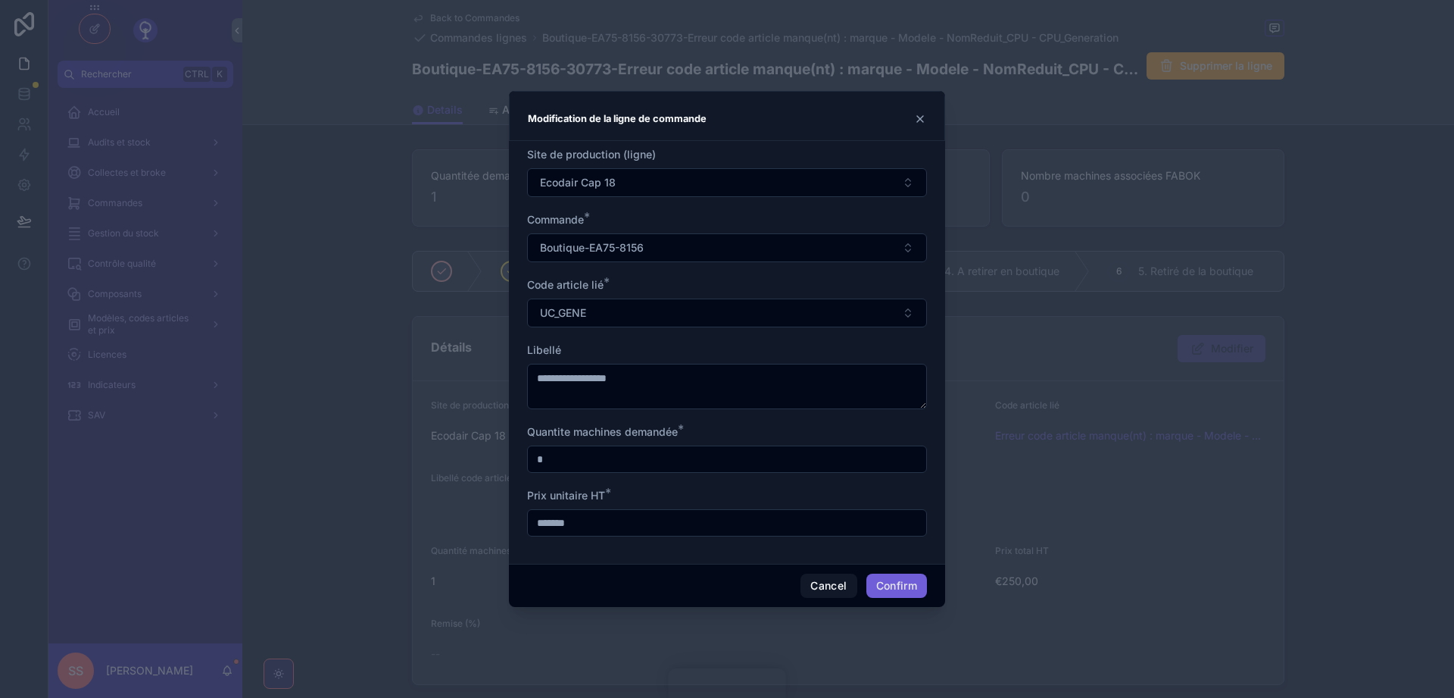
click at [905, 582] on button "Confirm" at bounding box center [896, 585] width 61 height 24
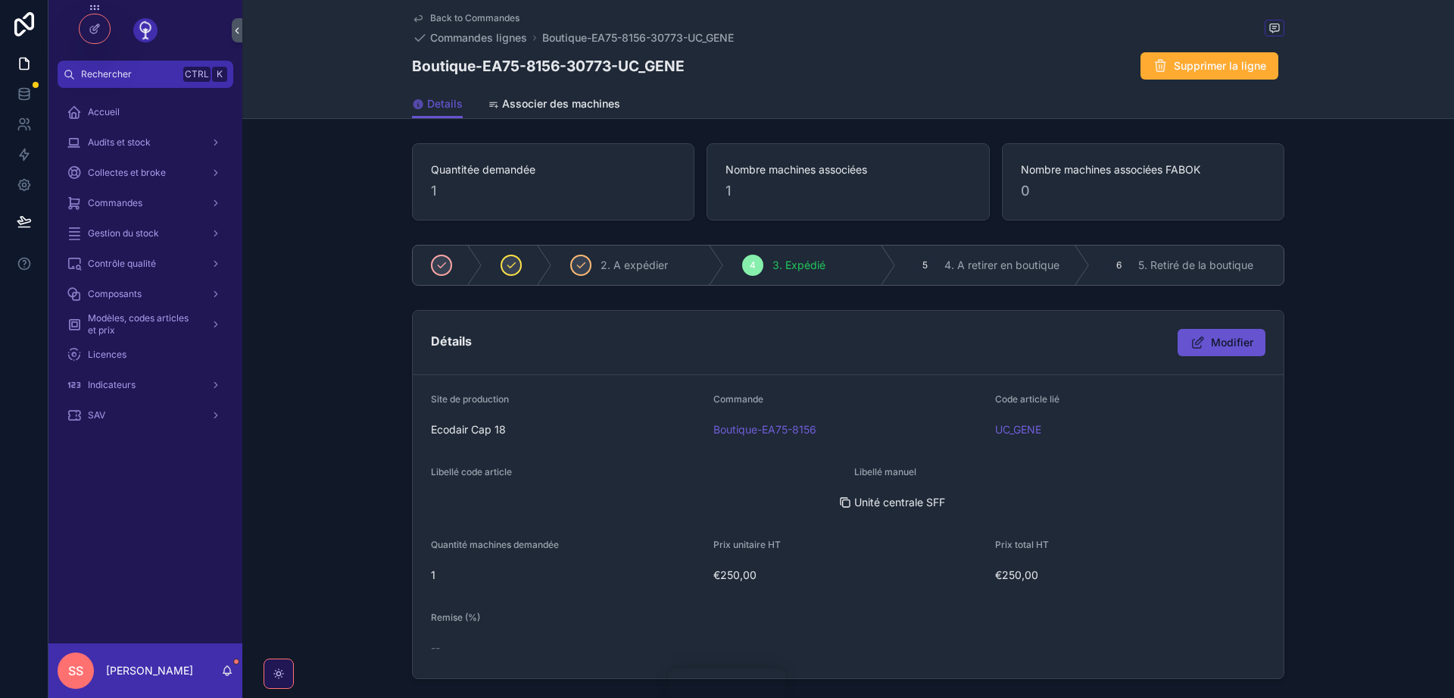
click at [846, 501] on icon "scrollable content" at bounding box center [845, 502] width 12 height 12
click at [465, 18] on span "Back to Commandes" at bounding box center [474, 18] width 89 height 12
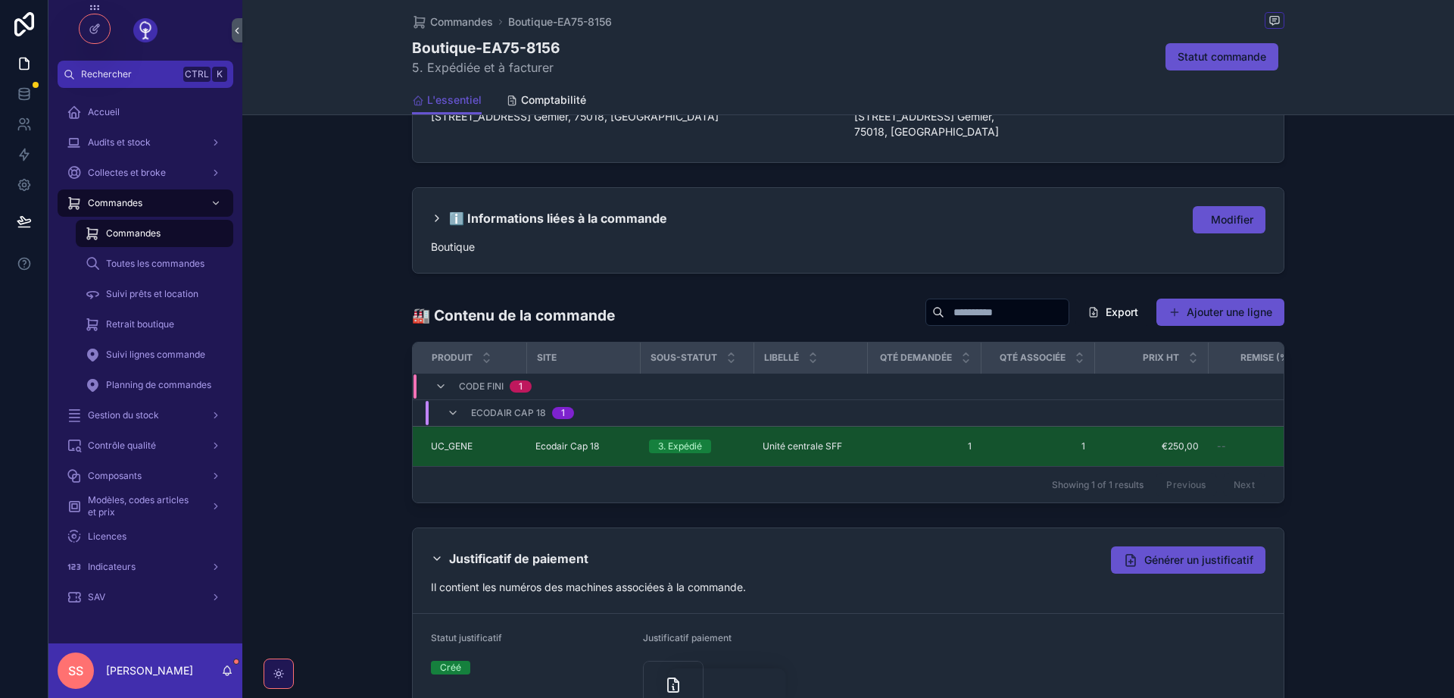
scroll to position [636, 0]
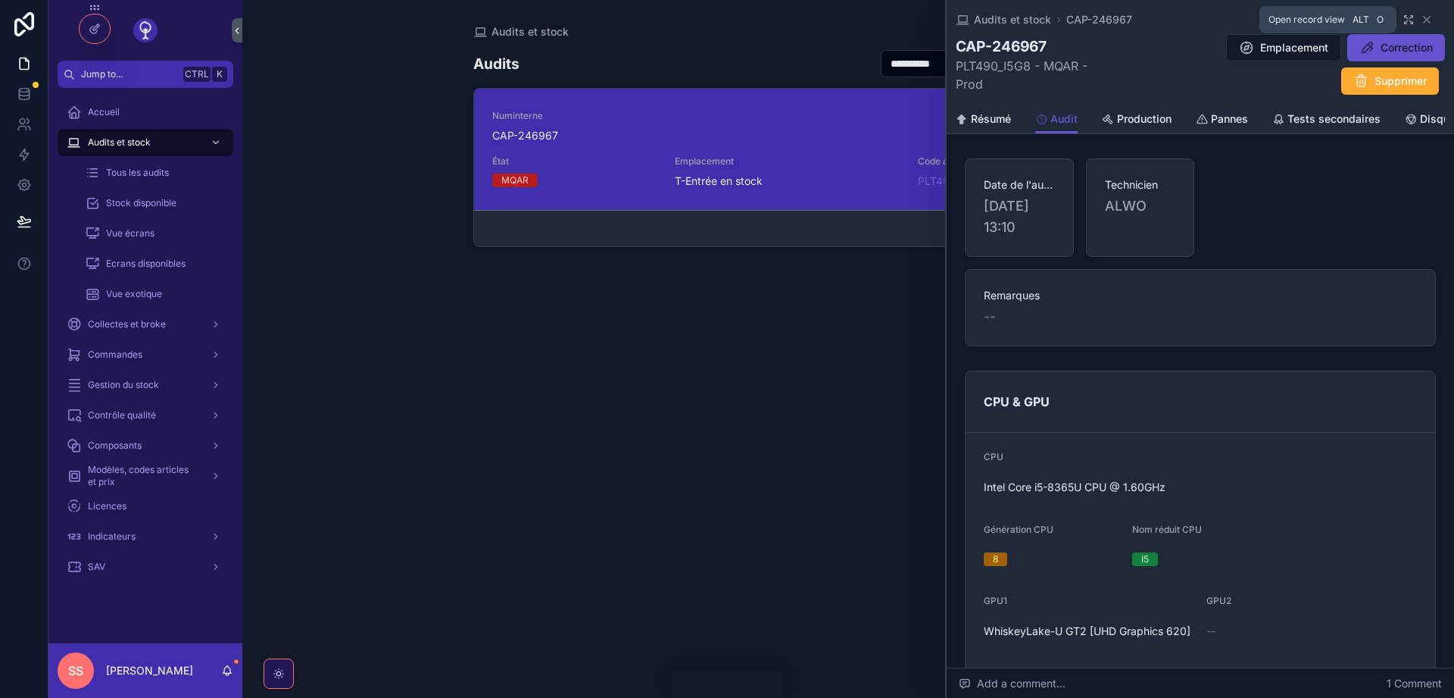
click at [1407, 17] on icon "scrollable content" at bounding box center [1409, 20] width 12 height 12
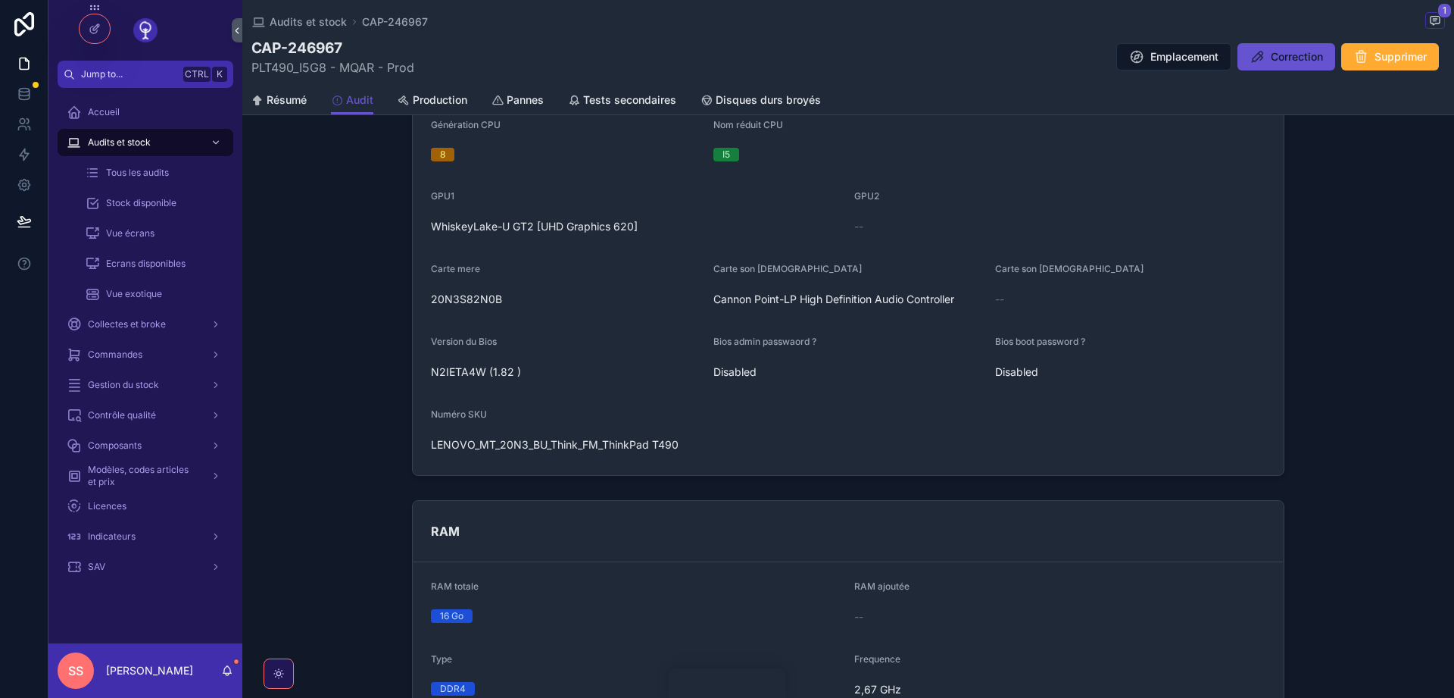
scroll to position [364, 0]
click at [1282, 59] on span "Correction" at bounding box center [1297, 56] width 52 height 15
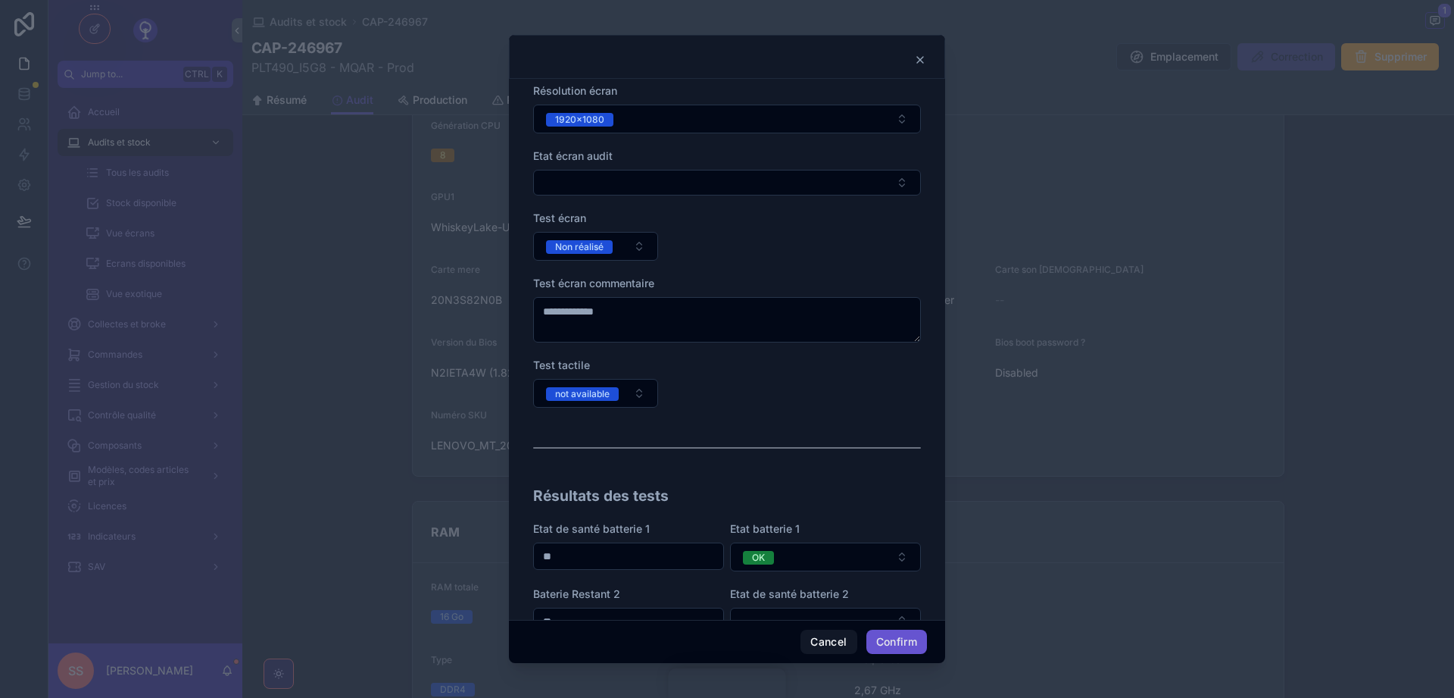
scroll to position [727, 0]
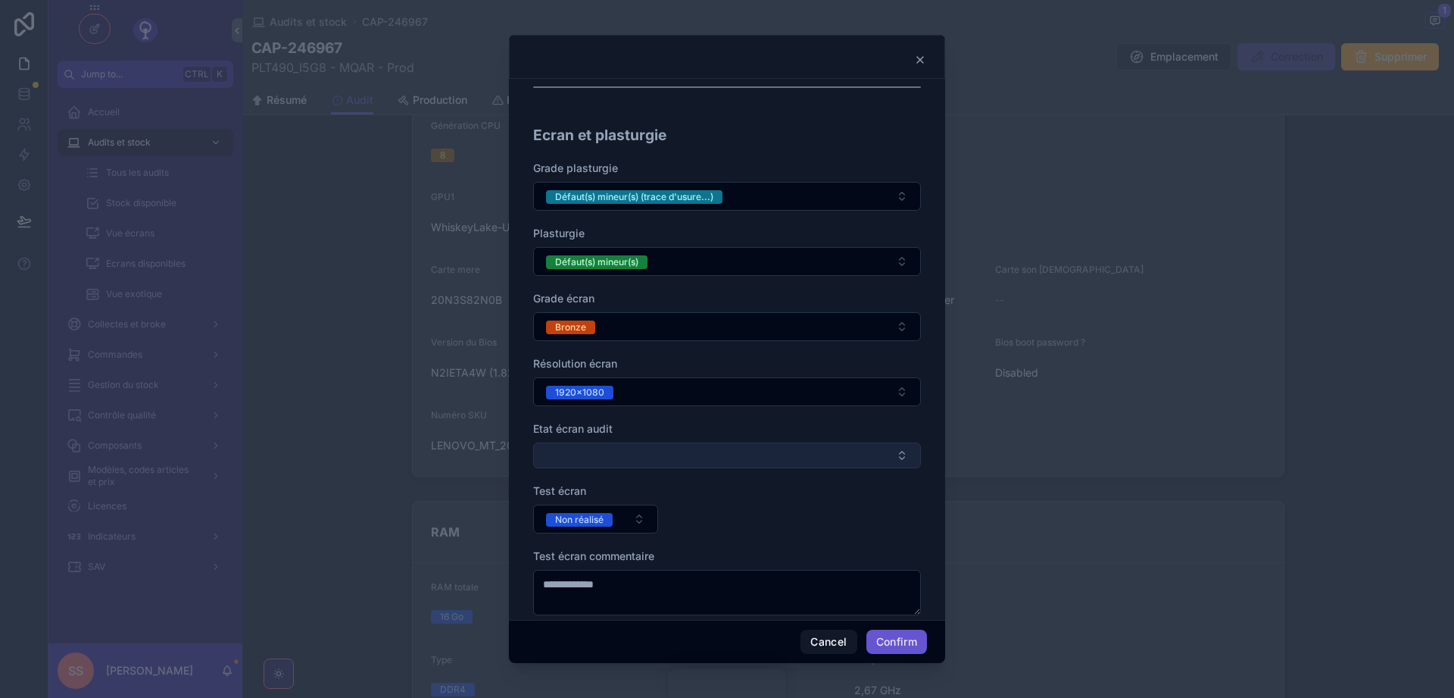
click at [906, 454] on button "Select Button" at bounding box center [727, 455] width 388 height 26
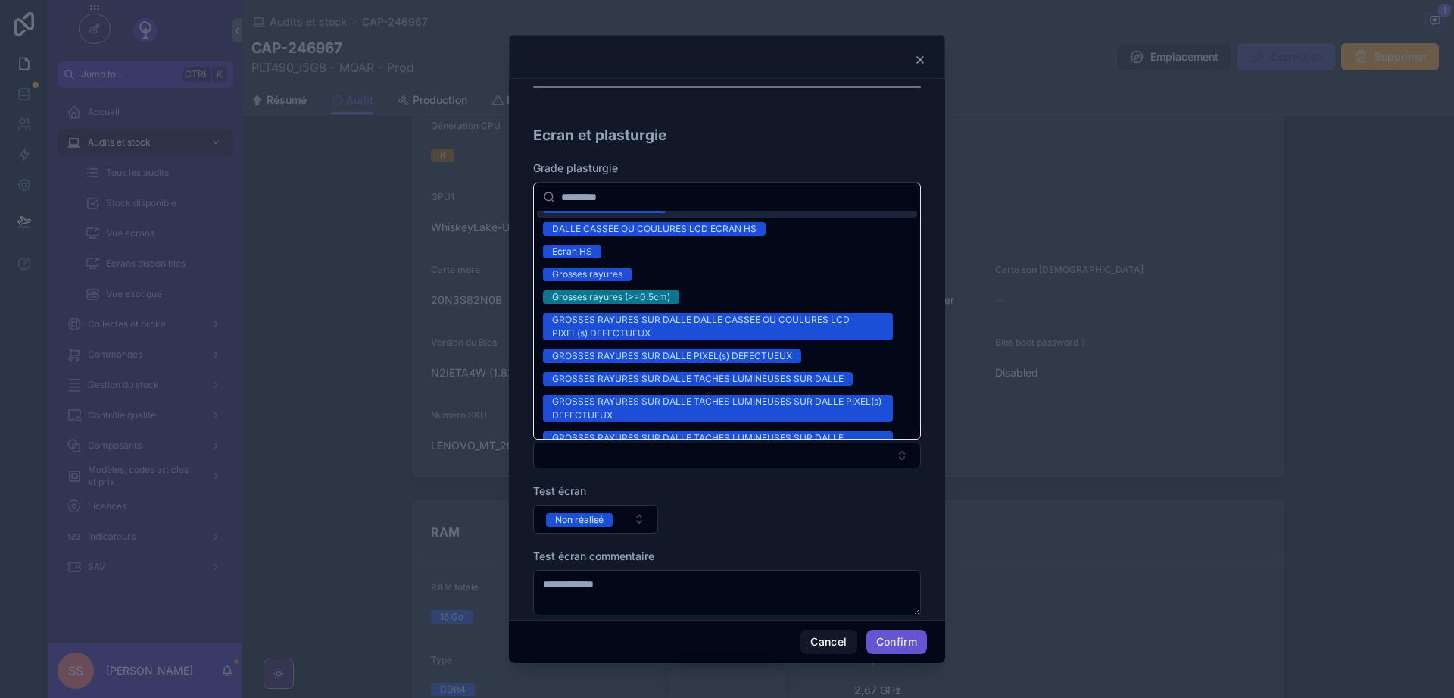
scroll to position [20, 0]
click at [922, 61] on icon at bounding box center [920, 60] width 12 height 12
